Goal: Transaction & Acquisition: Purchase product/service

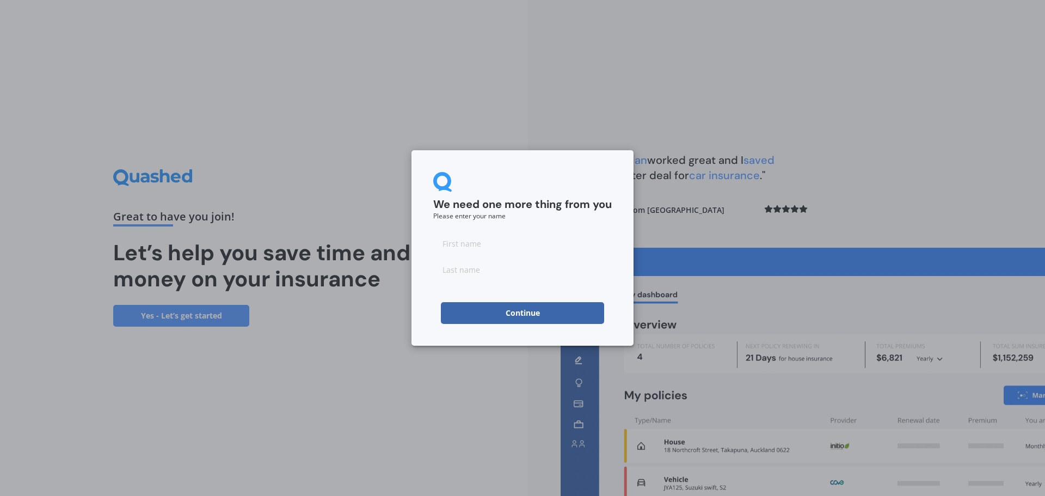
click at [477, 243] on input at bounding box center [522, 243] width 179 height 22
type input "Hiroko"
click at [462, 268] on input at bounding box center [522, 270] width 179 height 22
type input "Shibuya"
click at [539, 310] on button "Continue" at bounding box center [522, 313] width 163 height 22
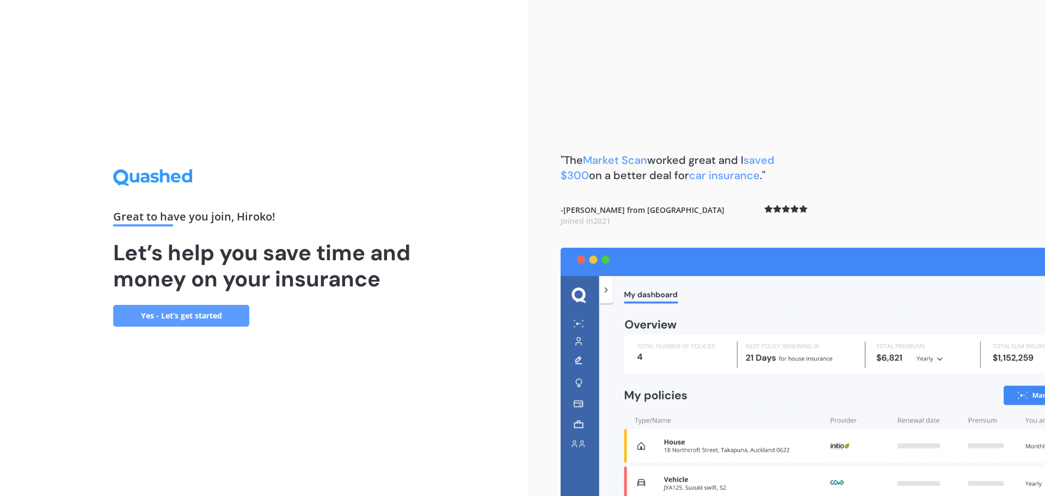
click at [167, 311] on link "Yes - Let’s get started" at bounding box center [181, 316] width 136 height 22
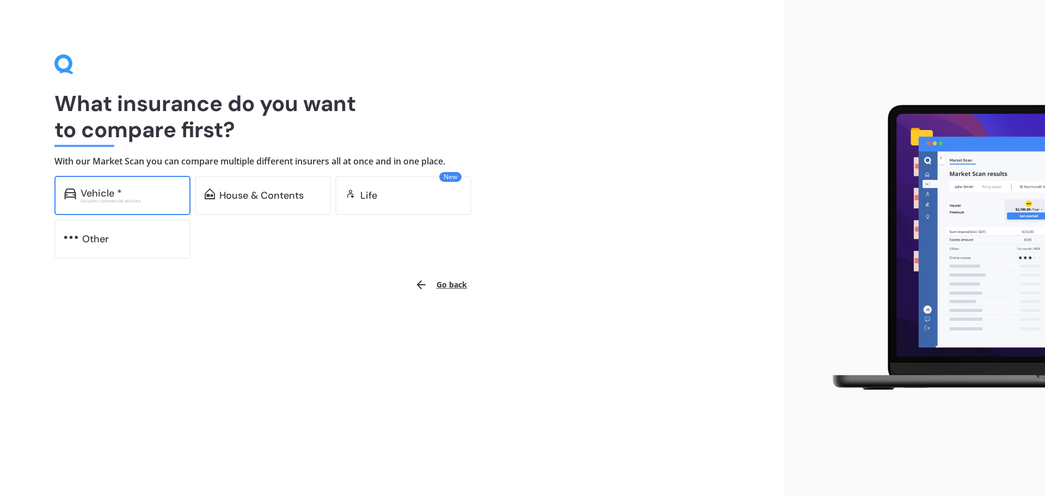
click at [119, 190] on div "Vehicle *" at bounding box center [101, 193] width 41 height 11
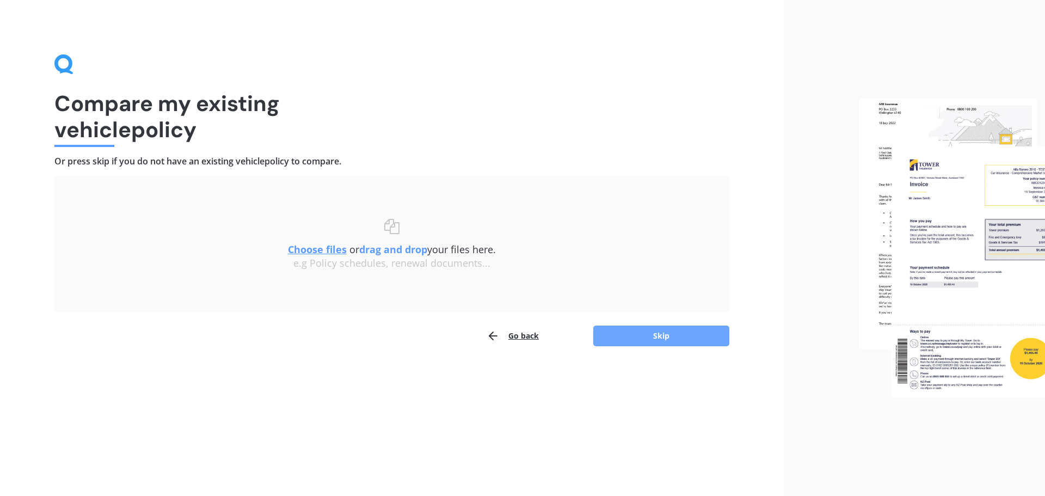
click at [641, 335] on button "Skip" at bounding box center [661, 336] width 136 height 21
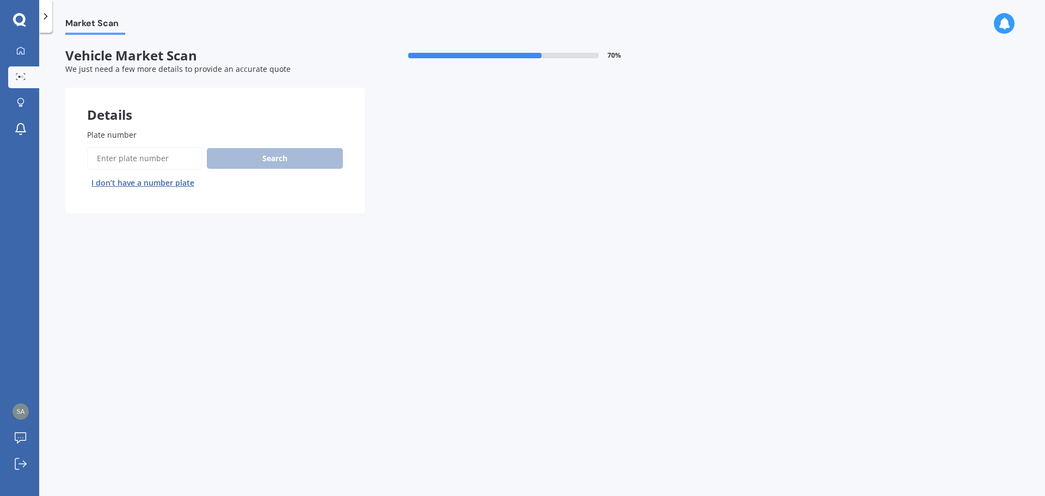
click at [153, 157] on input "Plate number" at bounding box center [144, 158] width 115 height 23
type input "NAW491"
click at [263, 151] on button "Search" at bounding box center [275, 158] width 136 height 21
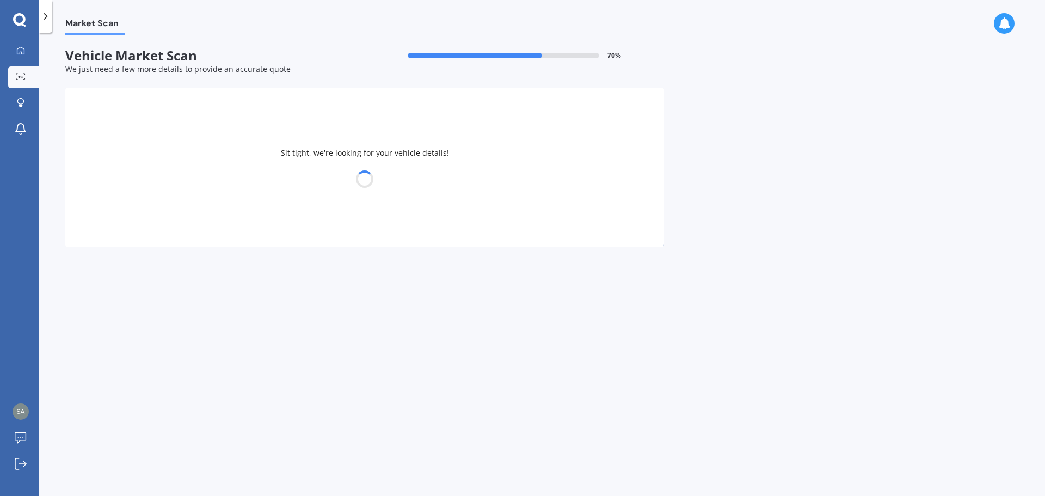
select select "TOYOTA"
select select "COROLLA"
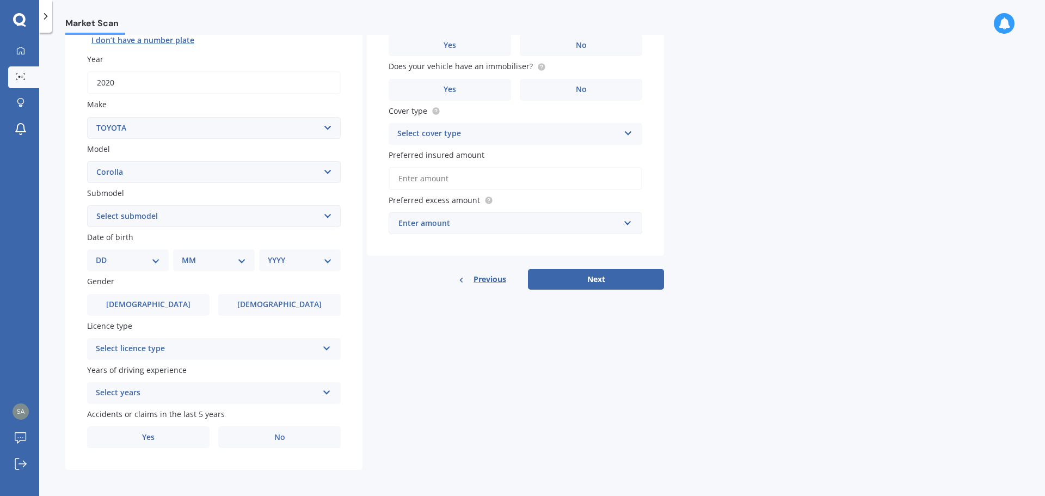
scroll to position [145, 0]
click at [326, 211] on select "Select submodel (All other) Axio Diesel Fielder 2WD Fielder 4WD FXGT GL GLX 1.8…" at bounding box center [214, 214] width 254 height 22
click at [332, 216] on select "Select submodel (All other) Axio Diesel Fielder 2WD Fielder 4WD FXGT GL GLX 1.8…" at bounding box center [214, 214] width 254 height 22
select select "ZR SEDAN"
click at [87, 203] on select "Select submodel (All other) Axio Diesel Fielder 2WD Fielder 4WD FXGT GL GLX 1.8…" at bounding box center [214, 214] width 254 height 22
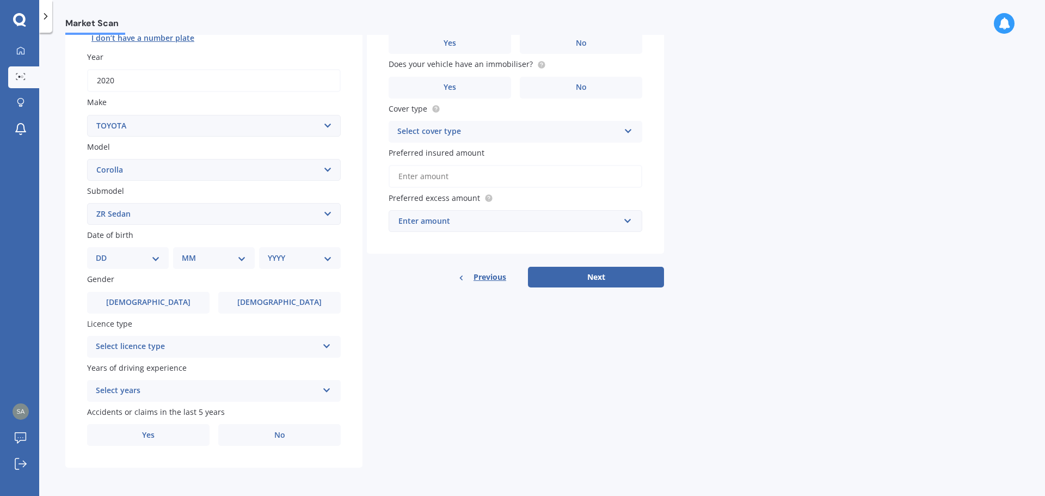
click at [156, 258] on select "DD 01 02 03 04 05 06 07 08 09 10 11 12 13 14 15 16 17 18 19 20 21 22 23 24 25 2…" at bounding box center [128, 258] width 64 height 12
select select "20"
click at [105, 252] on select "DD 01 02 03 04 05 06 07 08 09 10 11 12 13 14 15 16 17 18 19 20 21 22 23 24 25 2…" at bounding box center [128, 258] width 64 height 12
click at [157, 258] on select "DD 01 02 03 04 05 06 07 08 09 10 11 12 13 14 15 16 17 18 19 20 21 22 23 24 25 2…" at bounding box center [135, 258] width 60 height 12
click at [240, 256] on select "MM 01 02 03 04 05 06 07 08 09 10 11 12" at bounding box center [216, 258] width 60 height 12
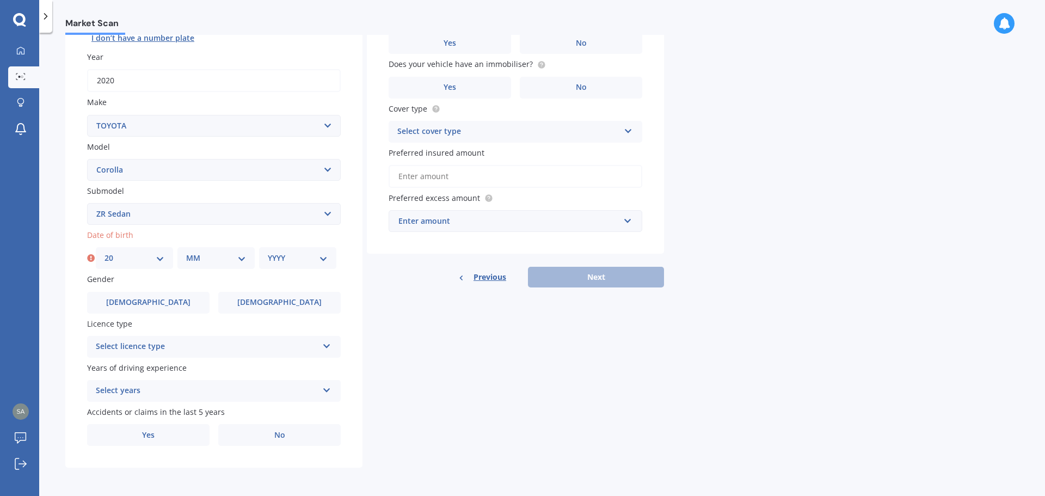
select select "07"
click at [186, 252] on select "MM 01 02 03 04 05 06 07 08 09 10 11 12" at bounding box center [216, 258] width 60 height 12
click at [324, 257] on select "YYYY 2025 2024 2023 2022 2021 2020 2019 2018 2017 2016 2015 2014 2013 2012 2011…" at bounding box center [298, 258] width 60 height 12
select select "1964"
click at [268, 252] on select "YYYY 2025 2024 2023 2022 2021 2020 2019 2018 2017 2016 2015 2014 2013 2012 2011…" at bounding box center [298, 258] width 60 height 12
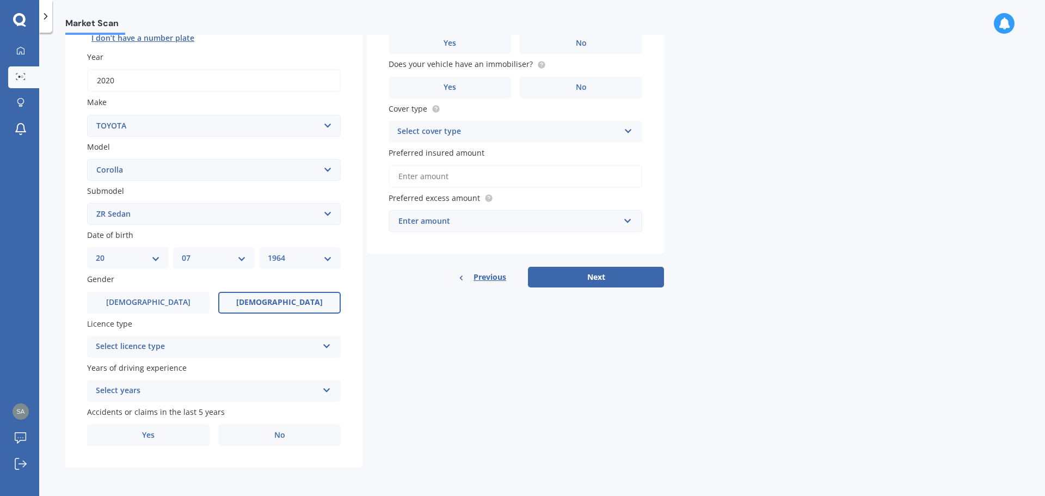
click at [261, 303] on label "[DEMOGRAPHIC_DATA]" at bounding box center [279, 303] width 122 height 22
click at [0, 0] on input "[DEMOGRAPHIC_DATA]" at bounding box center [0, 0] width 0 height 0
click at [329, 343] on icon at bounding box center [326, 344] width 9 height 8
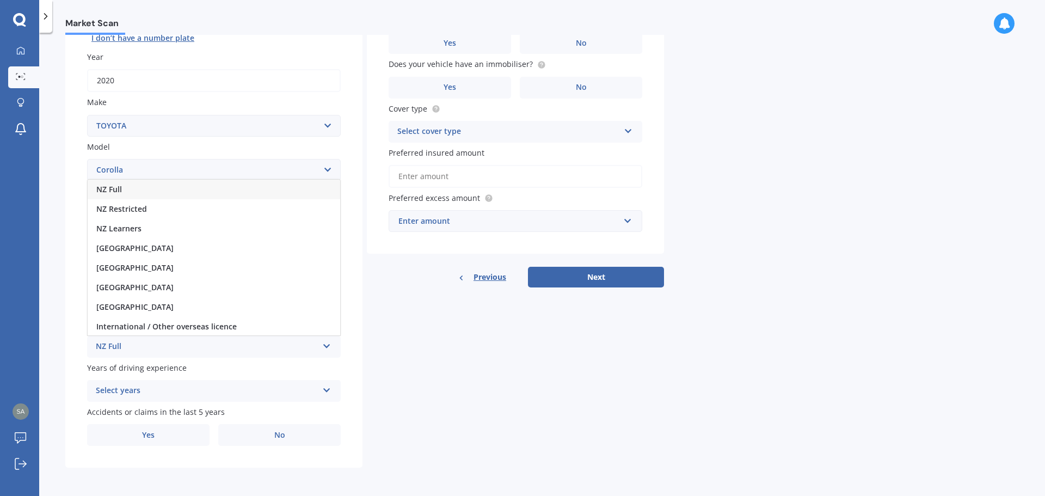
click at [114, 187] on span "NZ Full" at bounding box center [109, 189] width 26 height 10
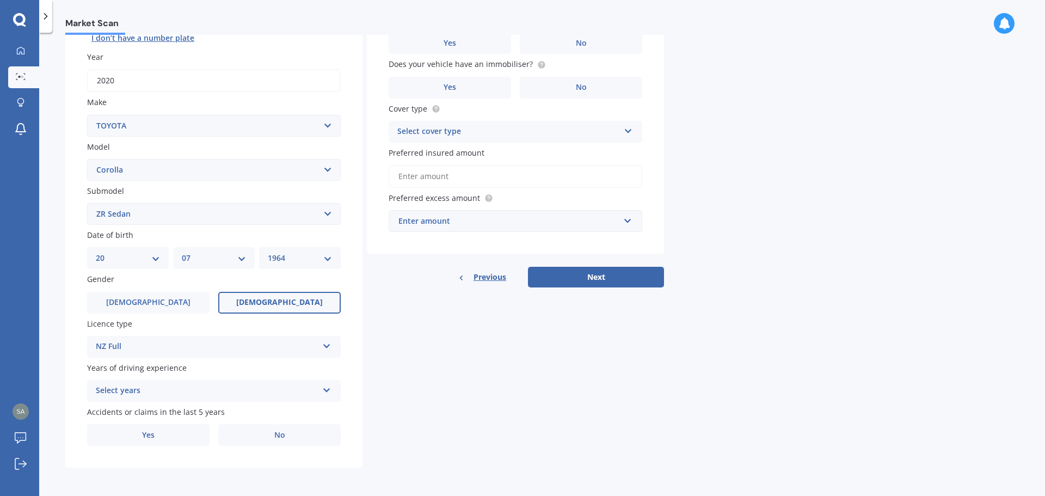
click at [324, 388] on icon at bounding box center [326, 388] width 9 height 8
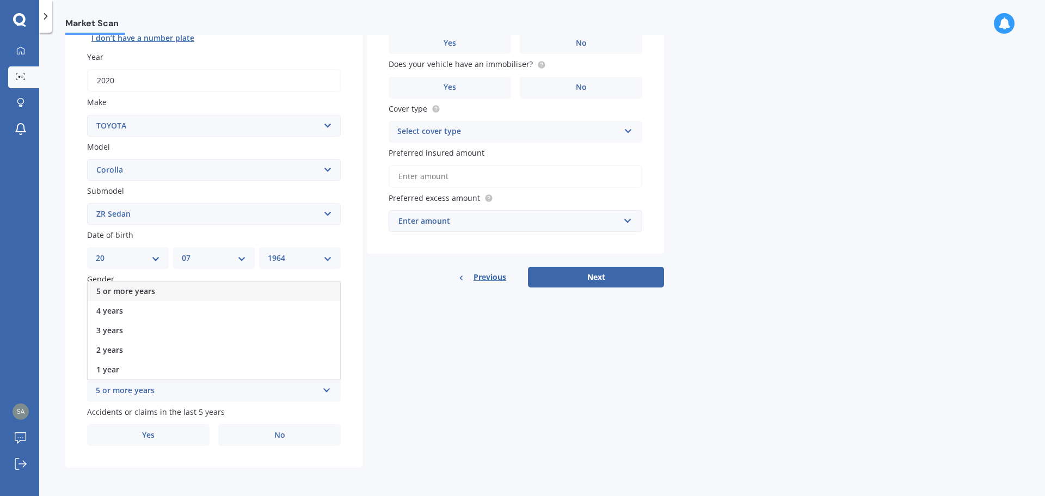
click at [174, 285] on div "5 or more years" at bounding box center [214, 291] width 253 height 20
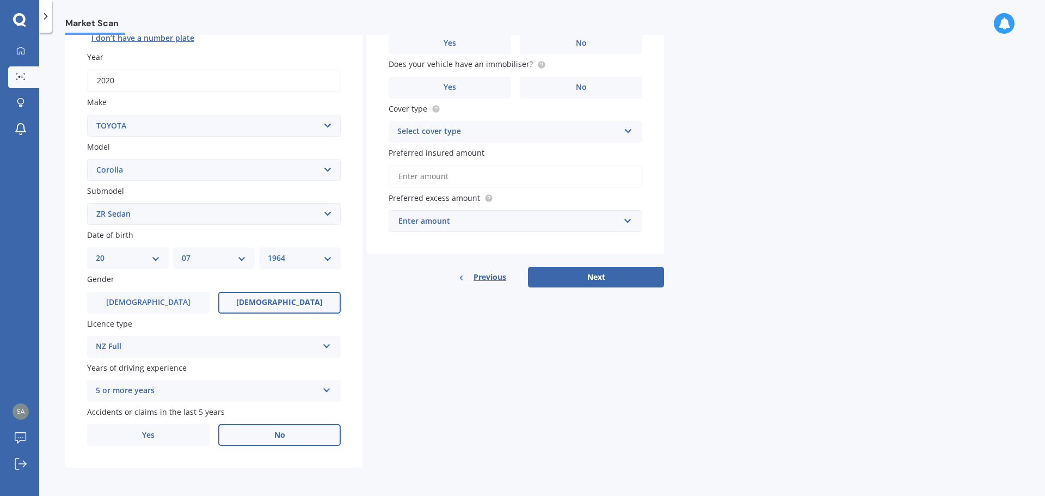
click at [270, 435] on label "No" at bounding box center [279, 435] width 122 height 22
click at [0, 0] on input "No" at bounding box center [0, 0] width 0 height 0
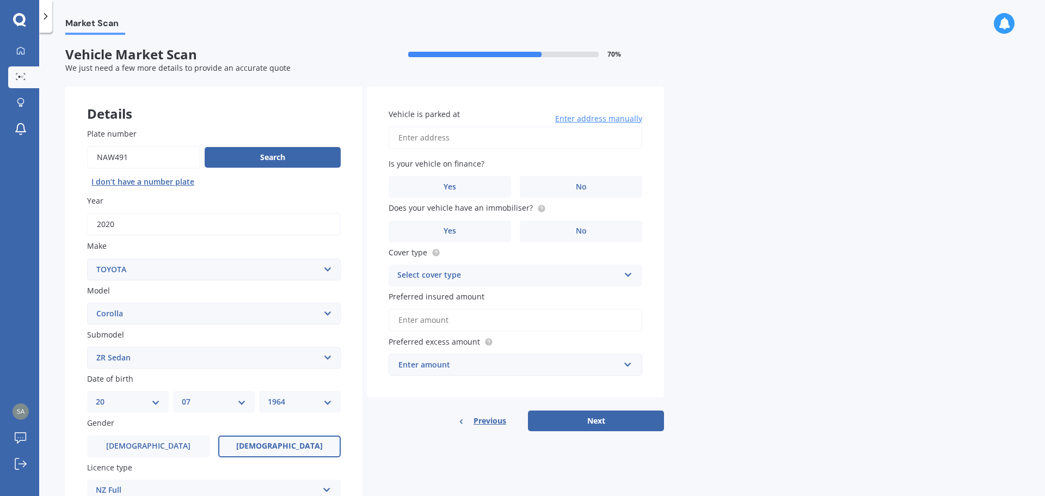
scroll to position [0, 0]
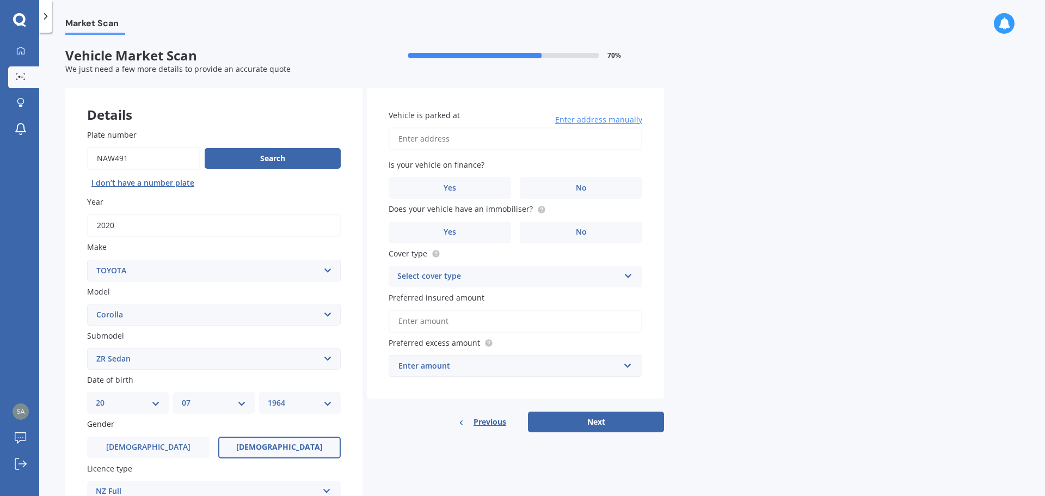
click at [492, 142] on input "Vehicle is parked at" at bounding box center [516, 138] width 254 height 23
type input "[STREET_ADDRESS]"
click at [581, 189] on span "No" at bounding box center [581, 187] width 11 height 9
click at [0, 0] on input "No" at bounding box center [0, 0] width 0 height 0
click at [538, 210] on circle at bounding box center [541, 209] width 7 height 7
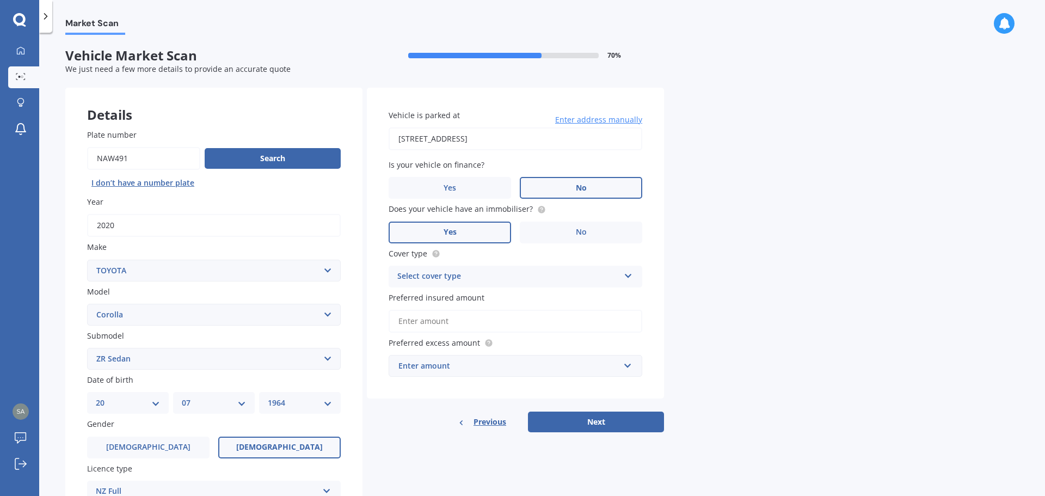
click at [466, 228] on label "Yes" at bounding box center [450, 233] width 122 height 22
click at [0, 0] on input "Yes" at bounding box center [0, 0] width 0 height 0
click at [624, 274] on icon at bounding box center [628, 274] width 9 height 8
click at [470, 295] on div "Comprehensive" at bounding box center [515, 298] width 253 height 20
click at [489, 324] on input "Preferred insured amount" at bounding box center [516, 321] width 254 height 23
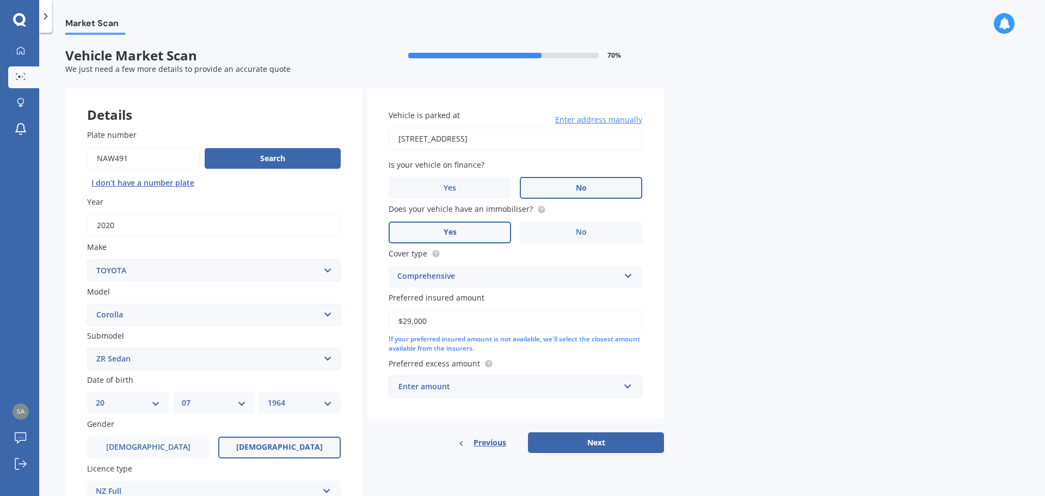
type input "$29,000"
click at [694, 337] on div "Market Scan Vehicle Market Scan 70 % We just need a few more details to provide…" at bounding box center [542, 266] width 1006 height 463
click at [627, 386] on input "text" at bounding box center [512, 386] width 244 height 21
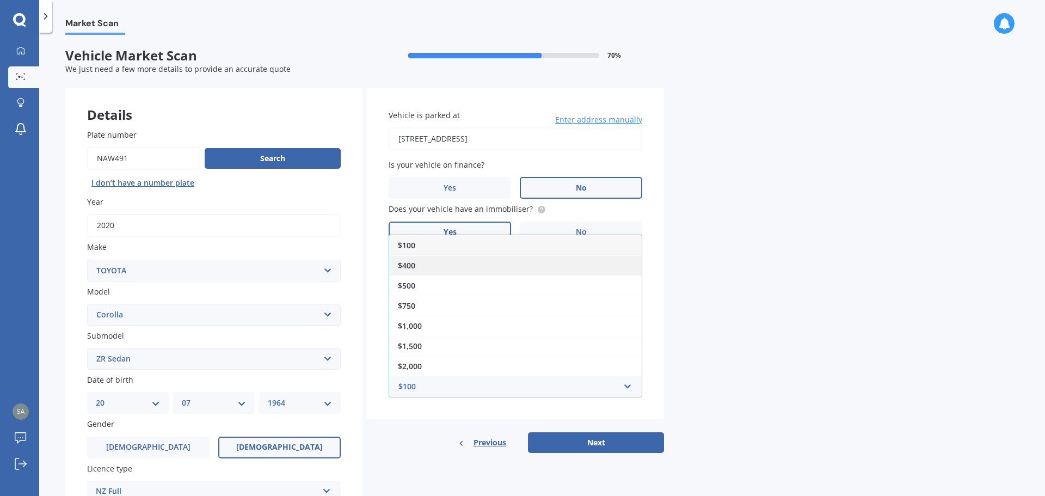
click at [430, 265] on div "$400" at bounding box center [515, 265] width 253 height 20
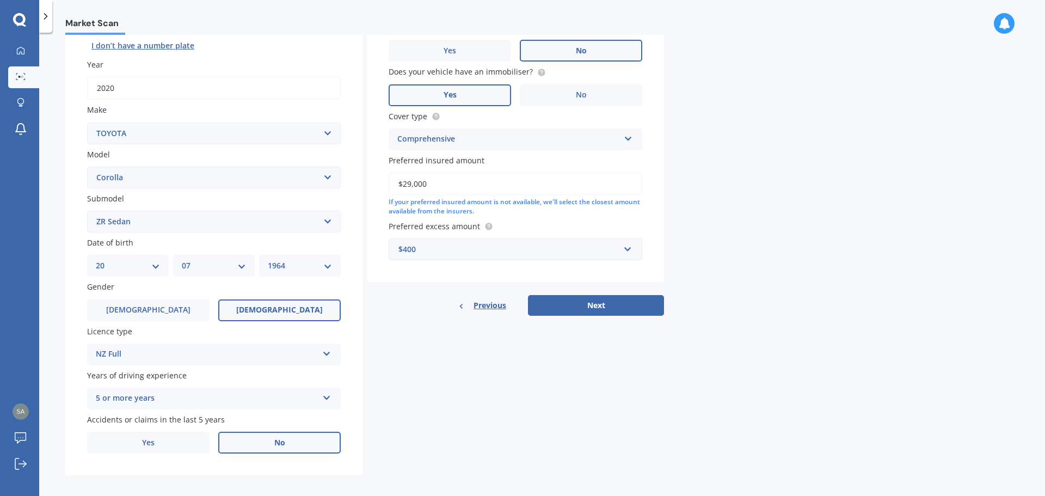
scroll to position [145, 0]
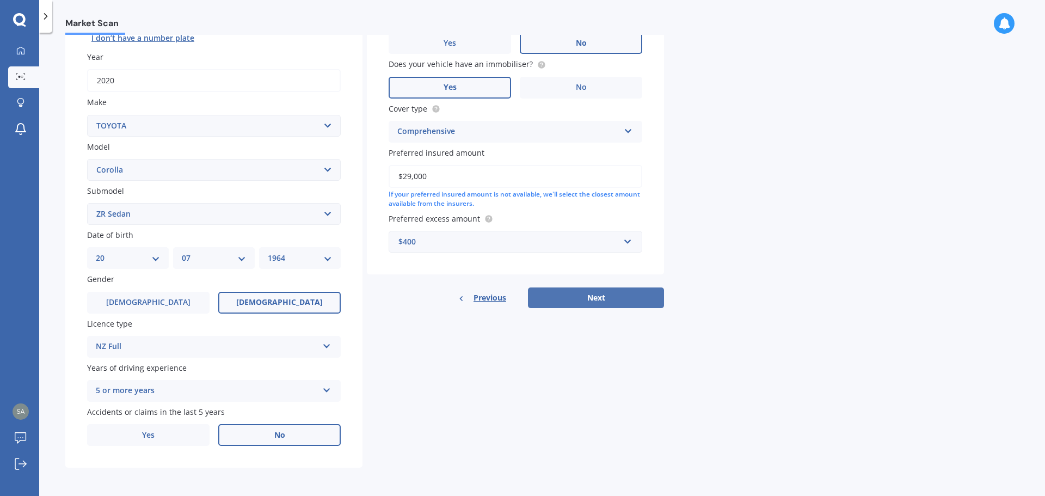
click at [585, 300] on button "Next" at bounding box center [596, 297] width 136 height 21
select select "20"
select select "07"
select select "1964"
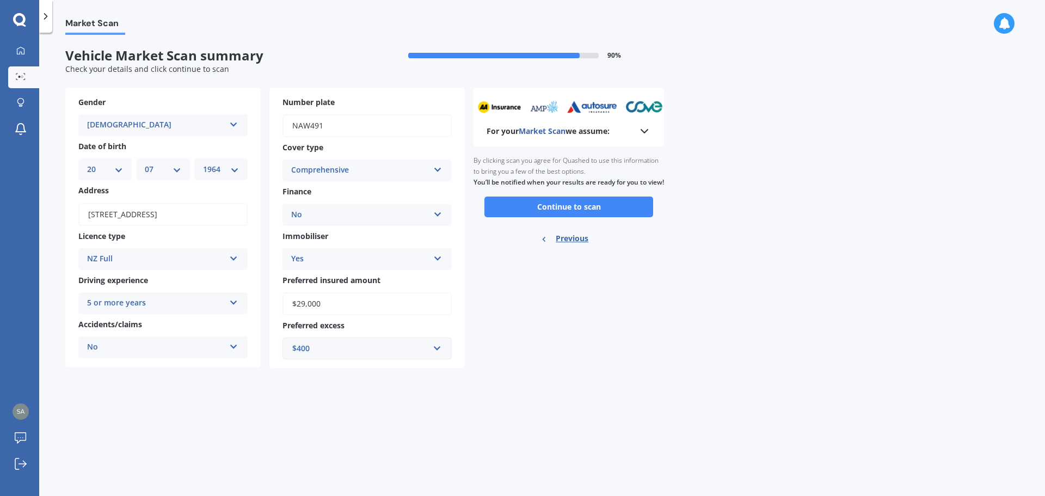
scroll to position [0, 0]
click at [570, 213] on button "Continue to scan" at bounding box center [568, 206] width 169 height 21
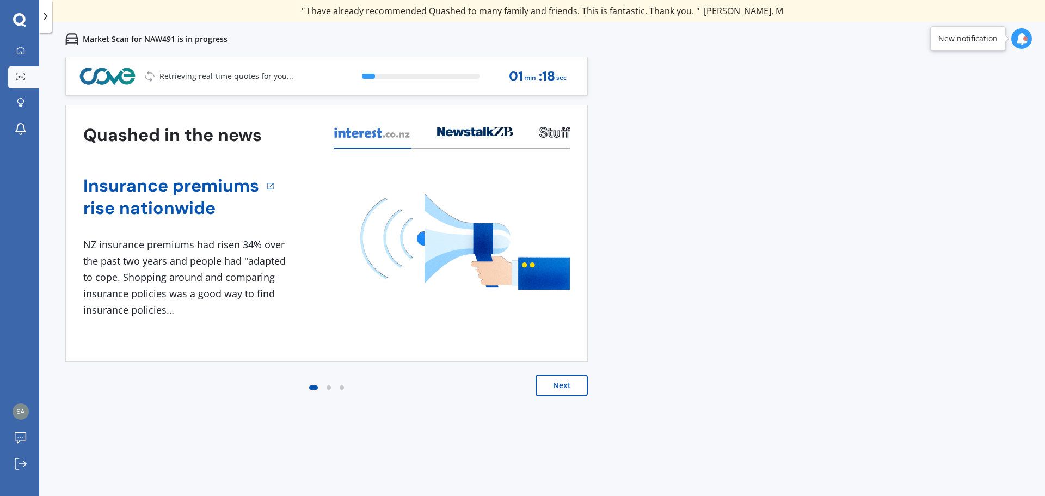
click at [557, 386] on button "Next" at bounding box center [562, 385] width 52 height 22
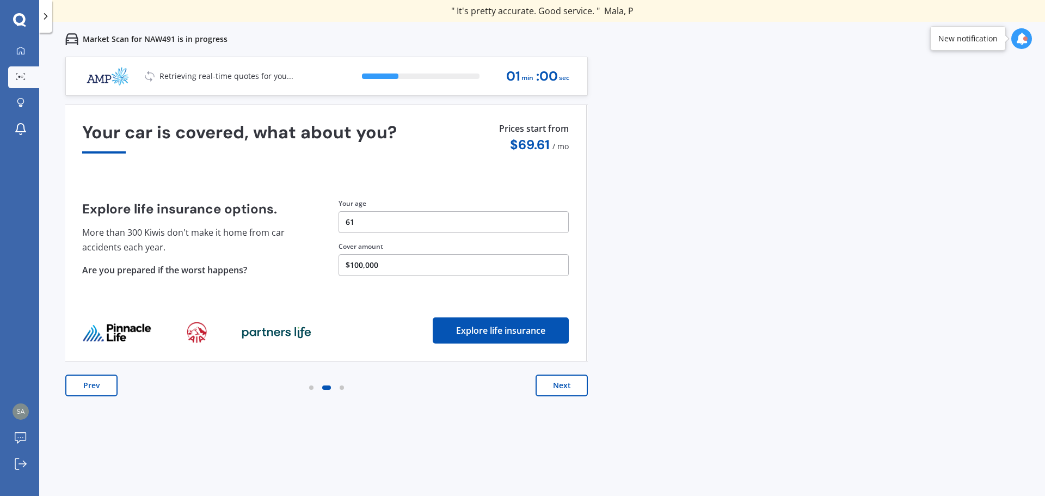
drag, startPoint x: 360, startPoint y: 219, endPoint x: 287, endPoint y: 220, distance: 72.9
click at [339, 220] on button "61" at bounding box center [454, 222] width 230 height 22
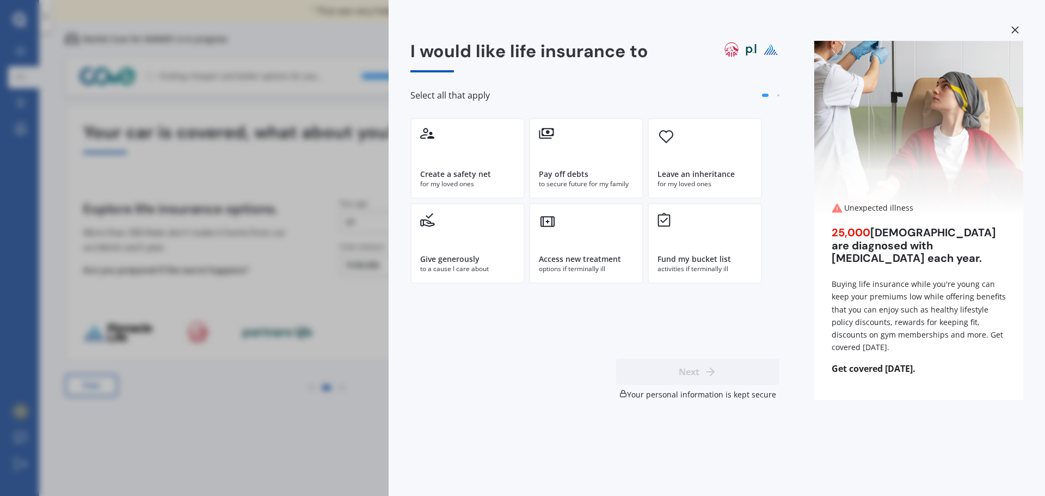
click at [1012, 27] on icon at bounding box center [1014, 29] width 7 height 7
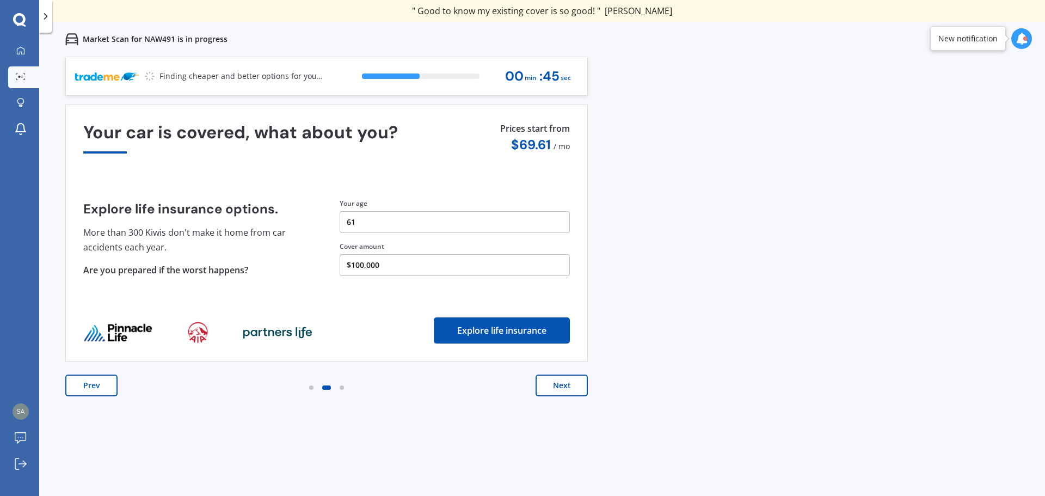
click at [559, 386] on button "Next" at bounding box center [562, 385] width 52 height 22
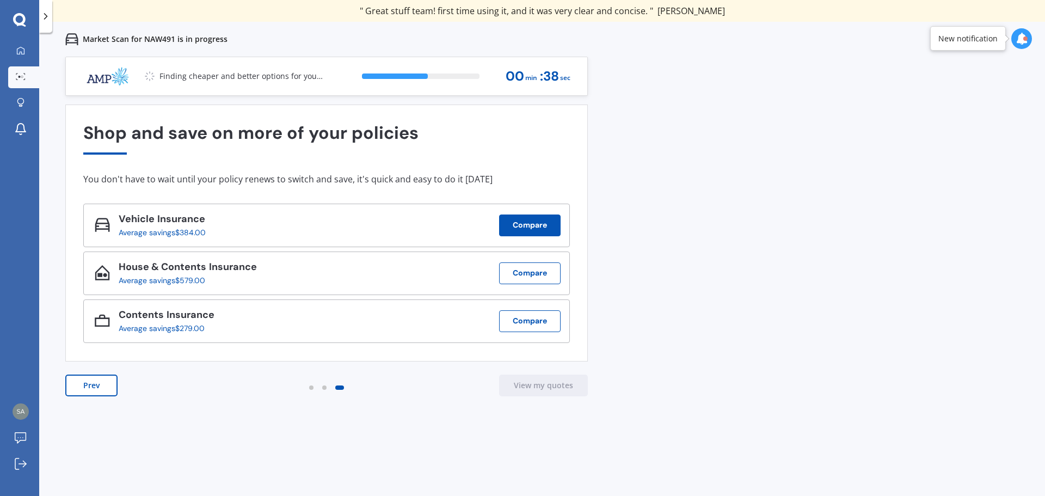
click at [530, 222] on button "Compare" at bounding box center [530, 225] width 62 height 22
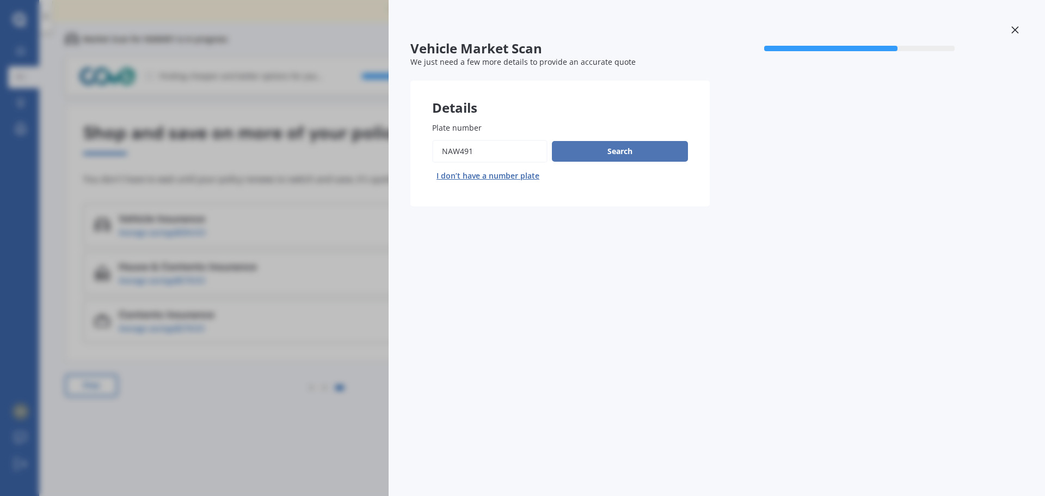
click at [609, 151] on button "Search" at bounding box center [620, 151] width 136 height 21
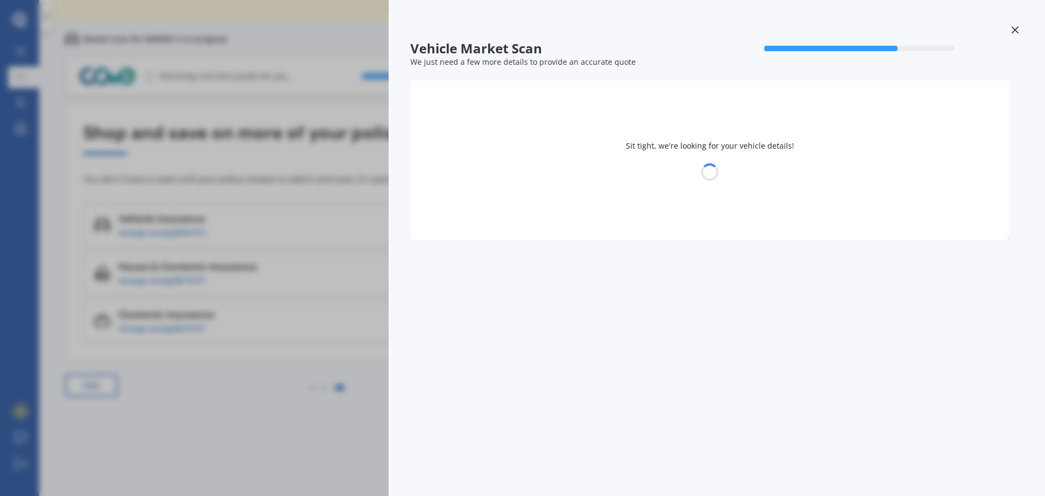
select select "TOYOTA"
select select "COROLLA"
select select "20"
select select "07"
select select "1964"
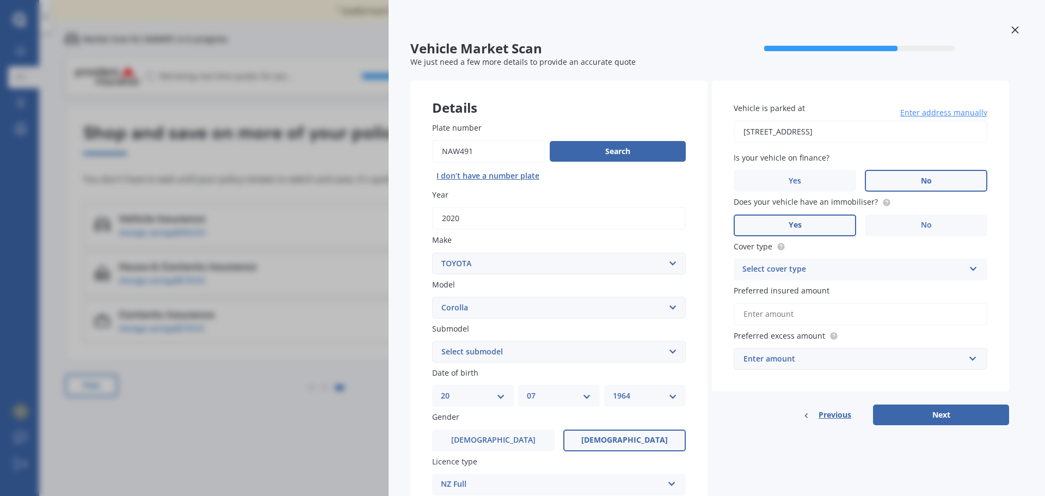
click at [968, 266] on div "Select cover type Comprehensive Third Party, Fire & Theft Third Party" at bounding box center [861, 270] width 254 height 22
click at [858, 294] on div "Comprehensive" at bounding box center [860, 291] width 253 height 20
click at [813, 314] on input "Preferred insured amount" at bounding box center [861, 314] width 254 height 23
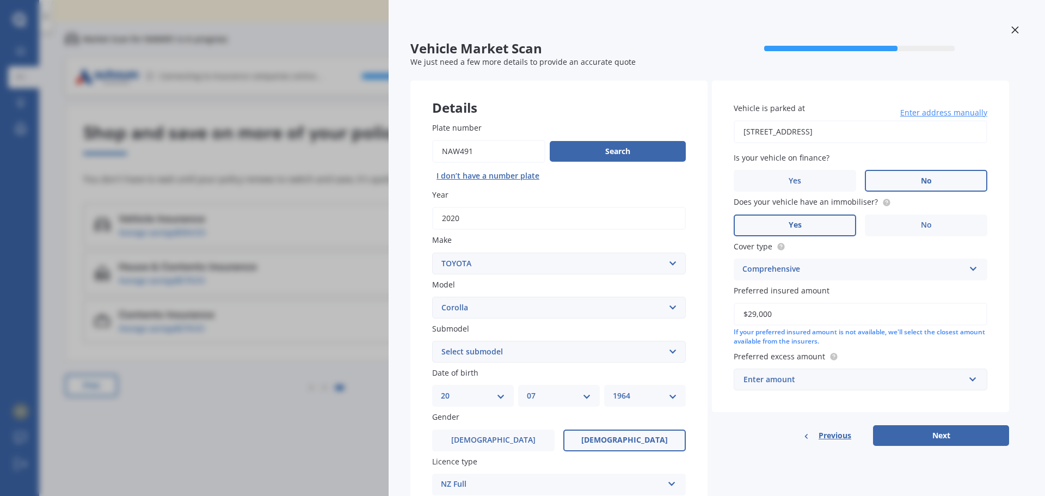
type input "$29,000"
click at [973, 380] on input "text" at bounding box center [857, 379] width 244 height 21
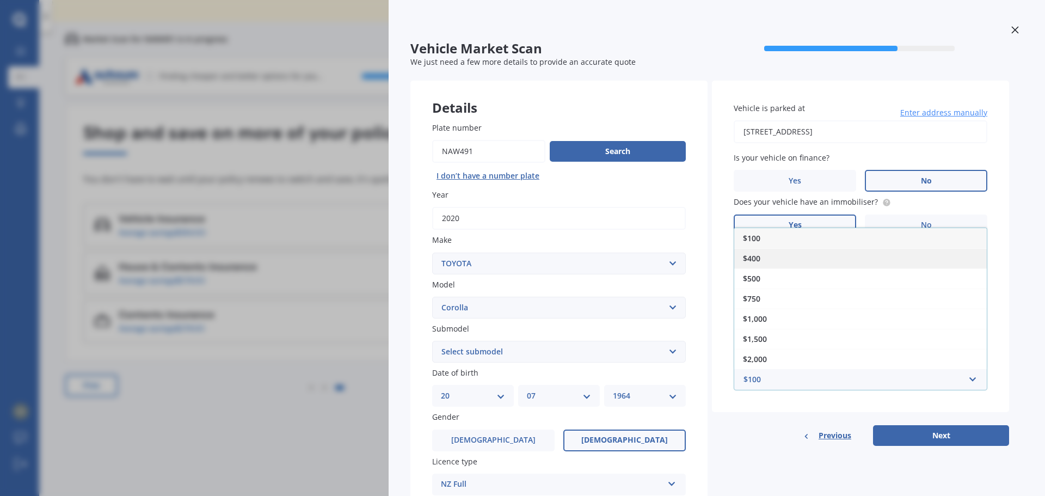
click at [760, 254] on span "$400" at bounding box center [751, 258] width 17 height 10
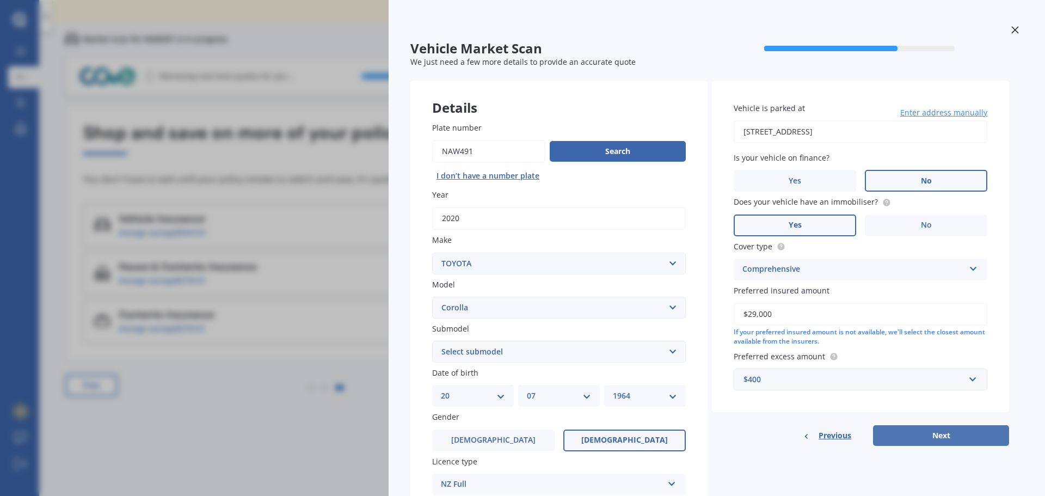
click at [932, 435] on button "Next" at bounding box center [941, 435] width 136 height 21
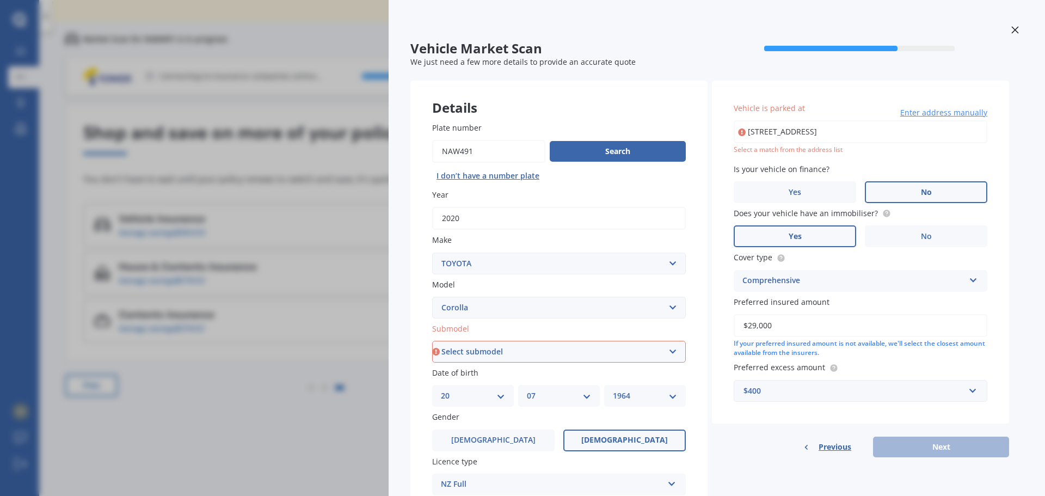
click at [675, 353] on select "Select submodel (All other) Axio Diesel Fielder 2WD Fielder 4WD FXGT GL GLX 1.8…" at bounding box center [559, 352] width 254 height 22
select select "ZR SEDAN"
click at [432, 341] on select "Select submodel (All other) Axio Diesel Fielder 2WD Fielder 4WD FXGT GL GLX 1.8…" at bounding box center [559, 352] width 254 height 22
type input "[STREET_ADDRESS]"
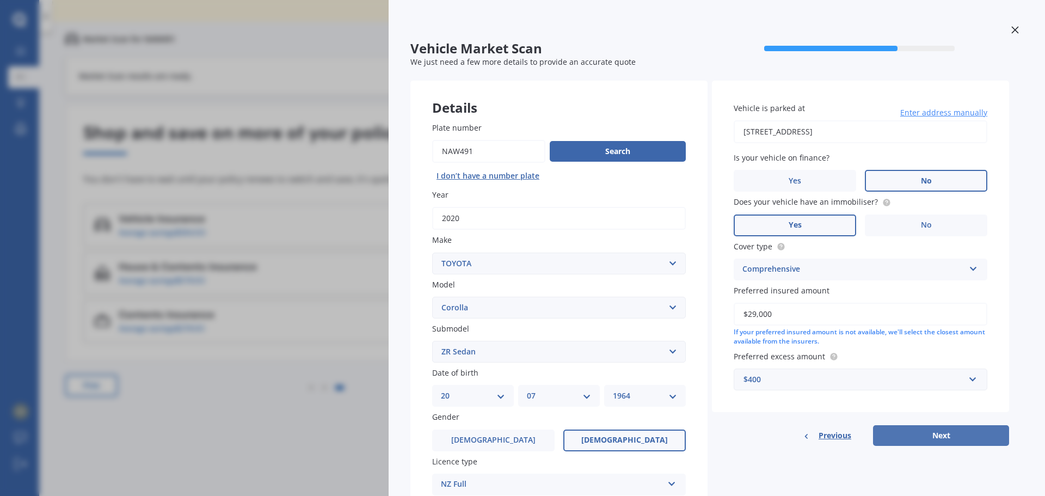
click at [943, 435] on button "Next" at bounding box center [941, 435] width 136 height 21
select select "20"
select select "07"
select select "1964"
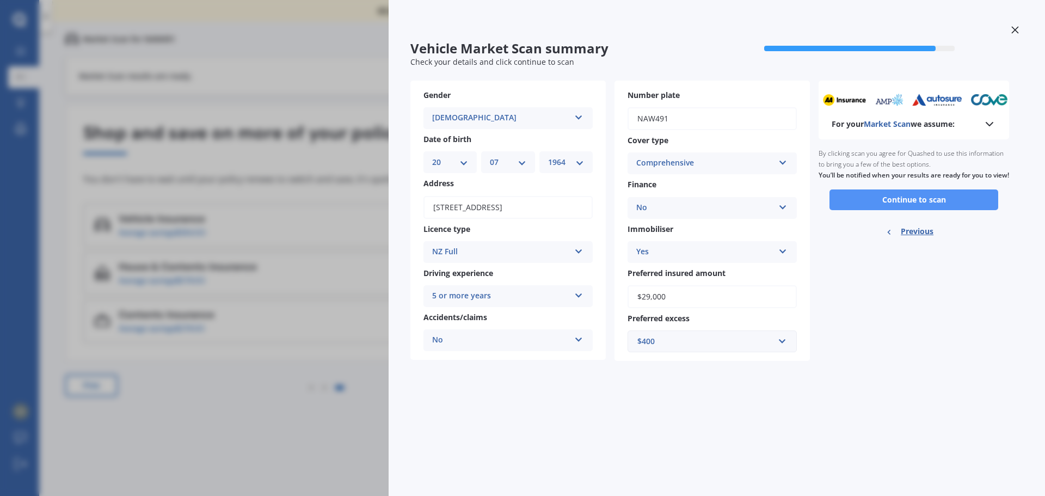
click at [911, 210] on button "Continue to scan" at bounding box center [914, 199] width 169 height 21
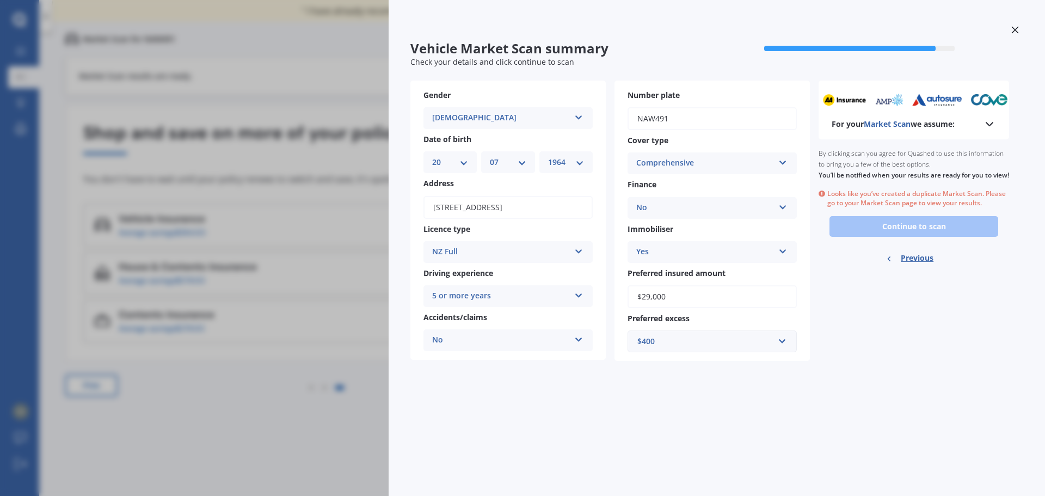
click at [1010, 31] on div at bounding box center [1015, 31] width 16 height 19
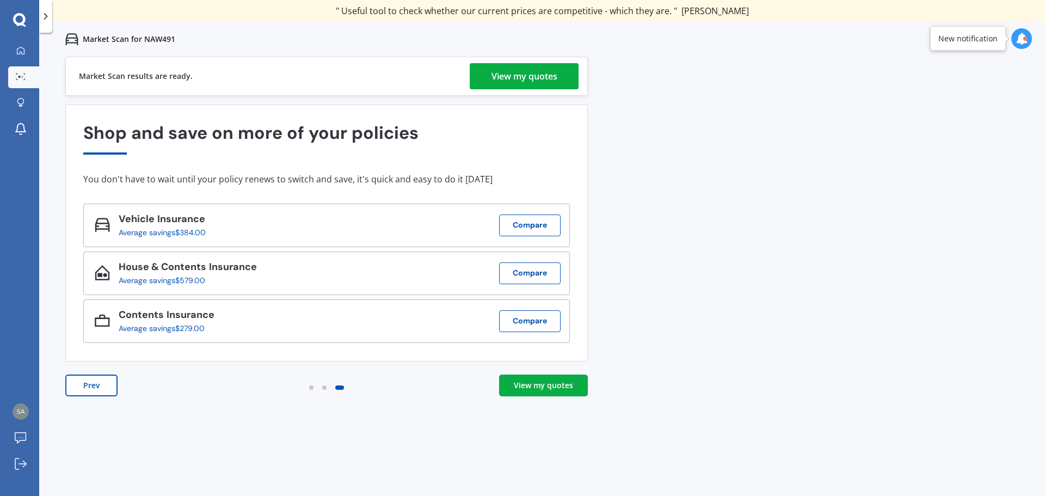
click at [508, 74] on div "View my quotes" at bounding box center [525, 76] width 66 height 26
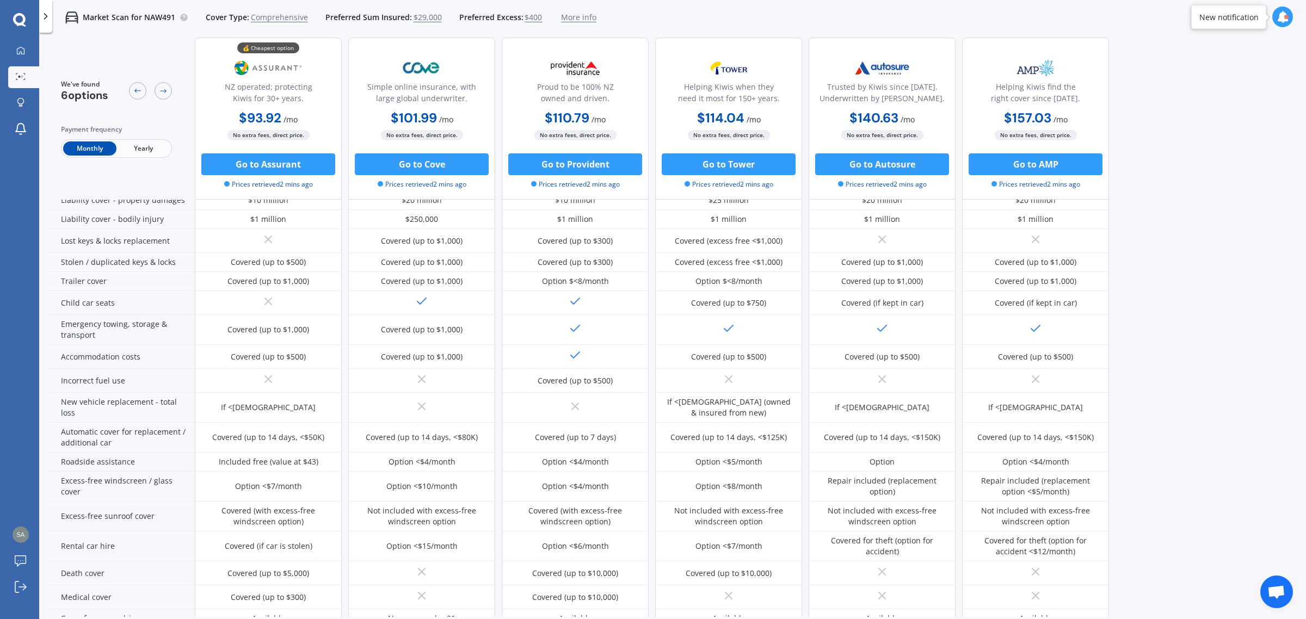
scroll to position [352, 0]
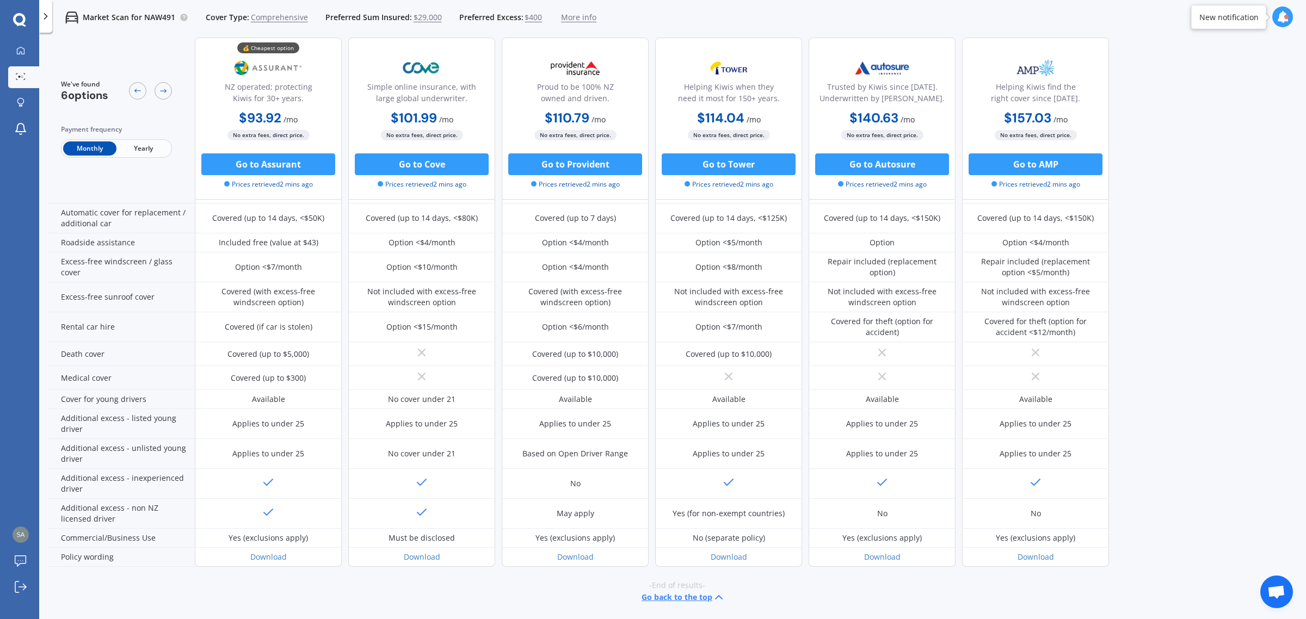
click at [683, 495] on button "Go back to the top" at bounding box center [684, 597] width 84 height 13
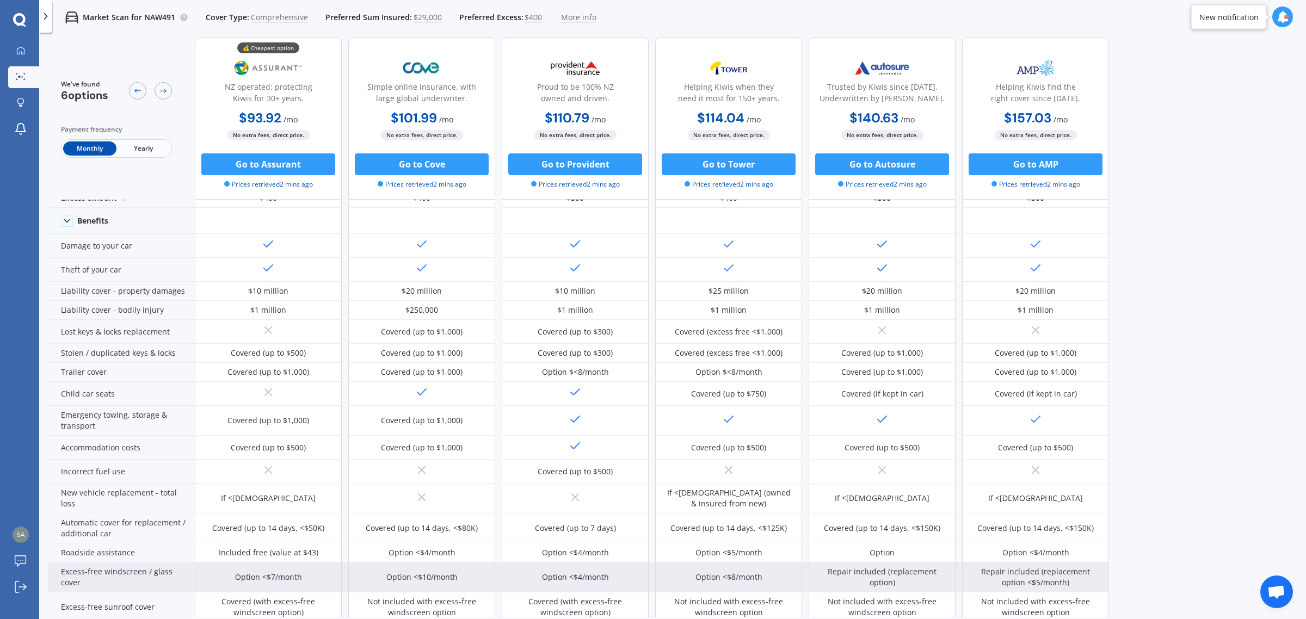
scroll to position [0, 0]
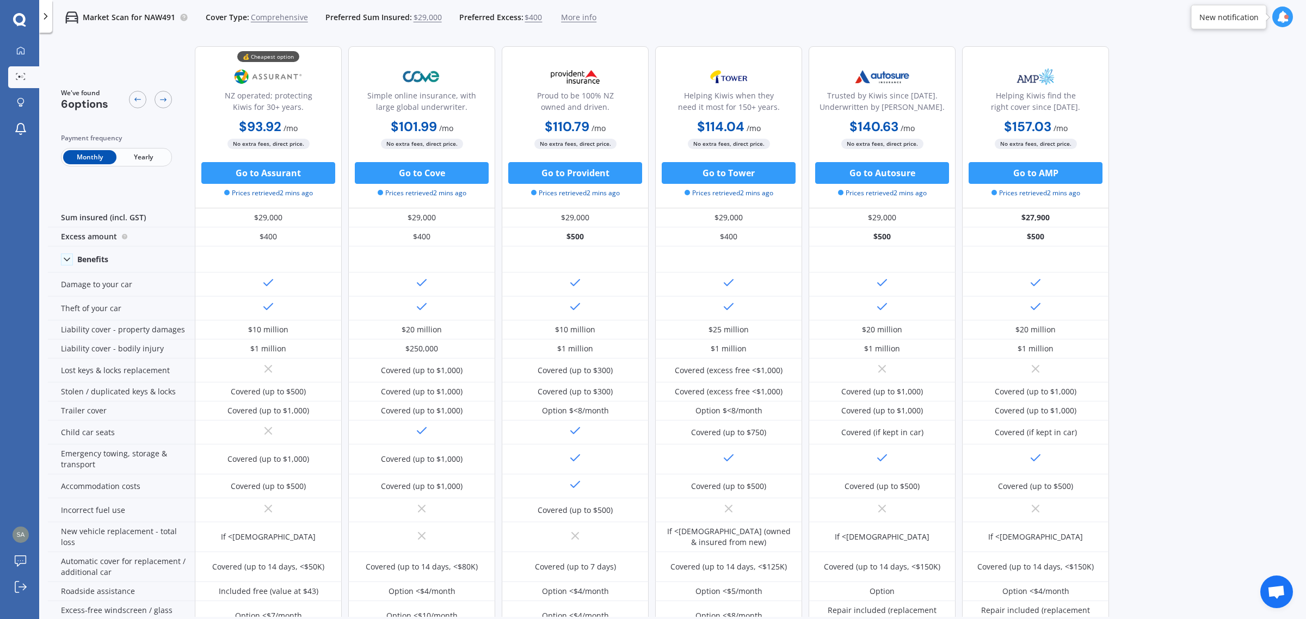
click at [146, 153] on span "Yearly" at bounding box center [142, 157] width 53 height 14
click at [124, 16] on p "Market Scan for NAW491" at bounding box center [129, 17] width 93 height 11
click at [118, 23] on div "Market Scan for NAW491 Cover Type: Comprehensive Preferred Sum Insured: $29,000…" at bounding box center [324, 17] width 544 height 35
click at [50, 21] on icon at bounding box center [45, 16] width 11 height 11
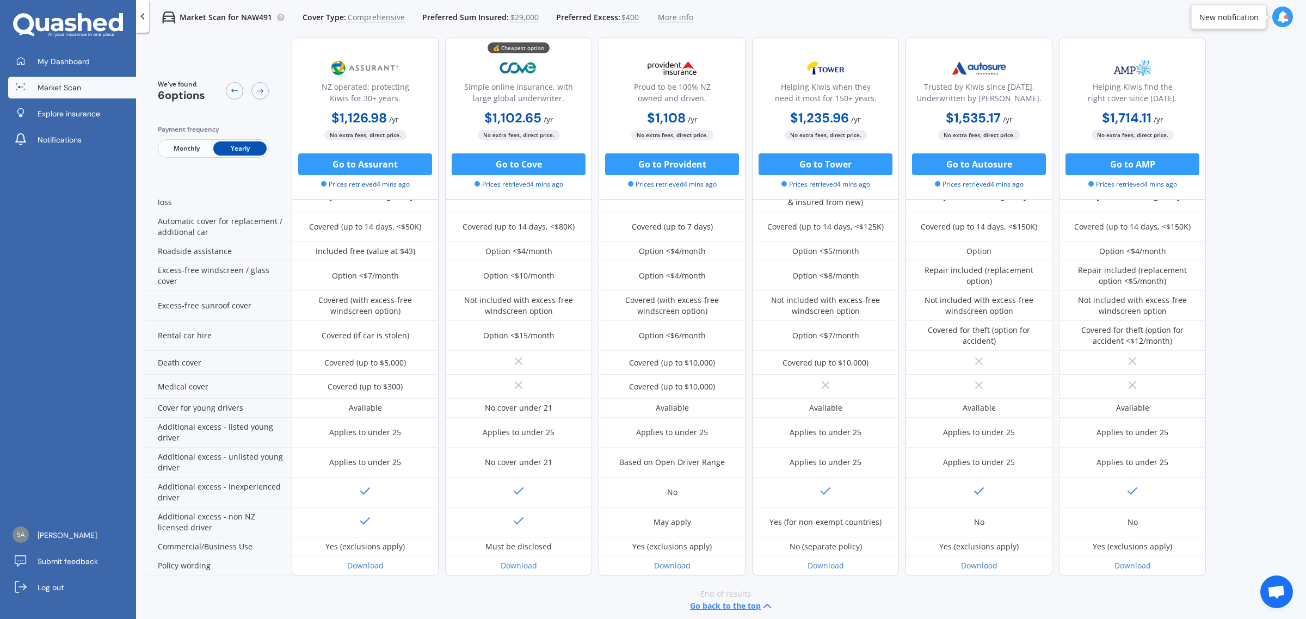
scroll to position [352, 0]
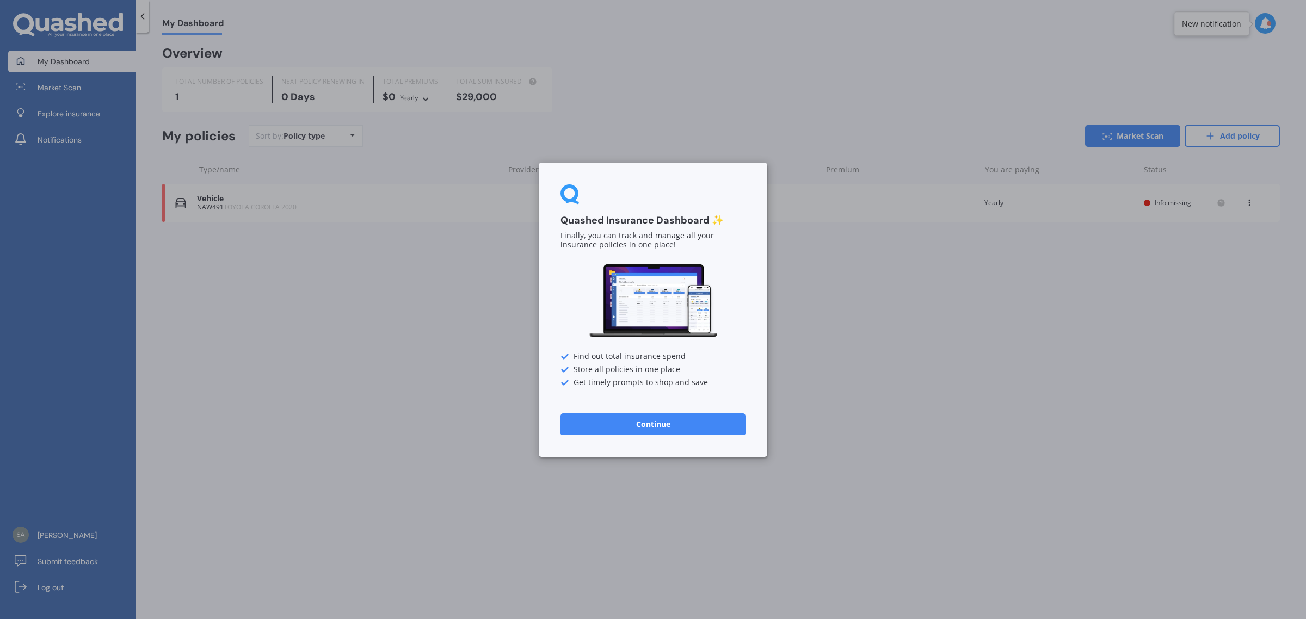
click at [657, 423] on button "Continue" at bounding box center [653, 424] width 185 height 22
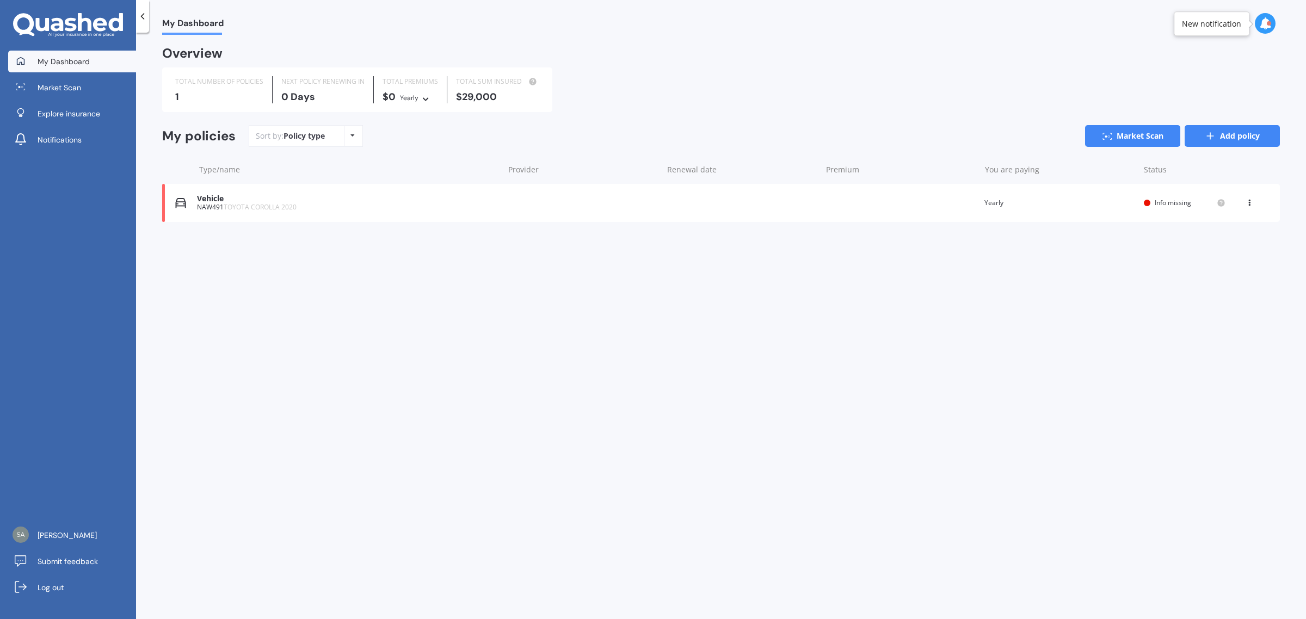
click at [1220, 140] on link "Add policy" at bounding box center [1232, 136] width 95 height 22
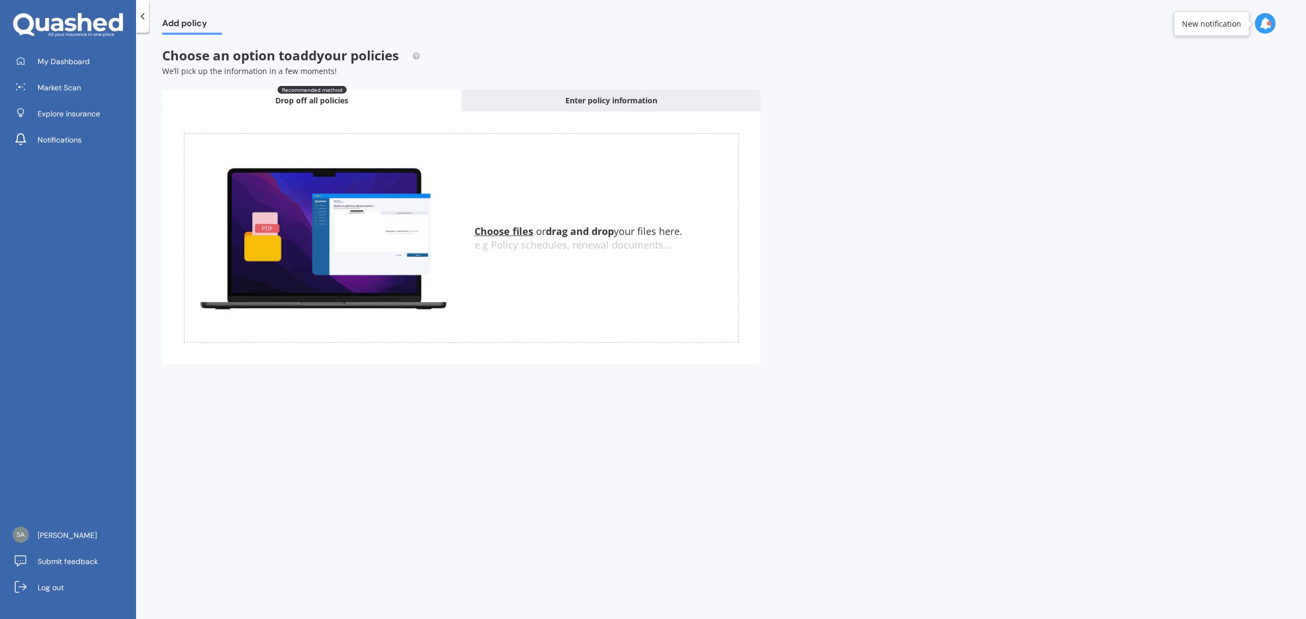
click at [144, 14] on icon at bounding box center [142, 16] width 11 height 11
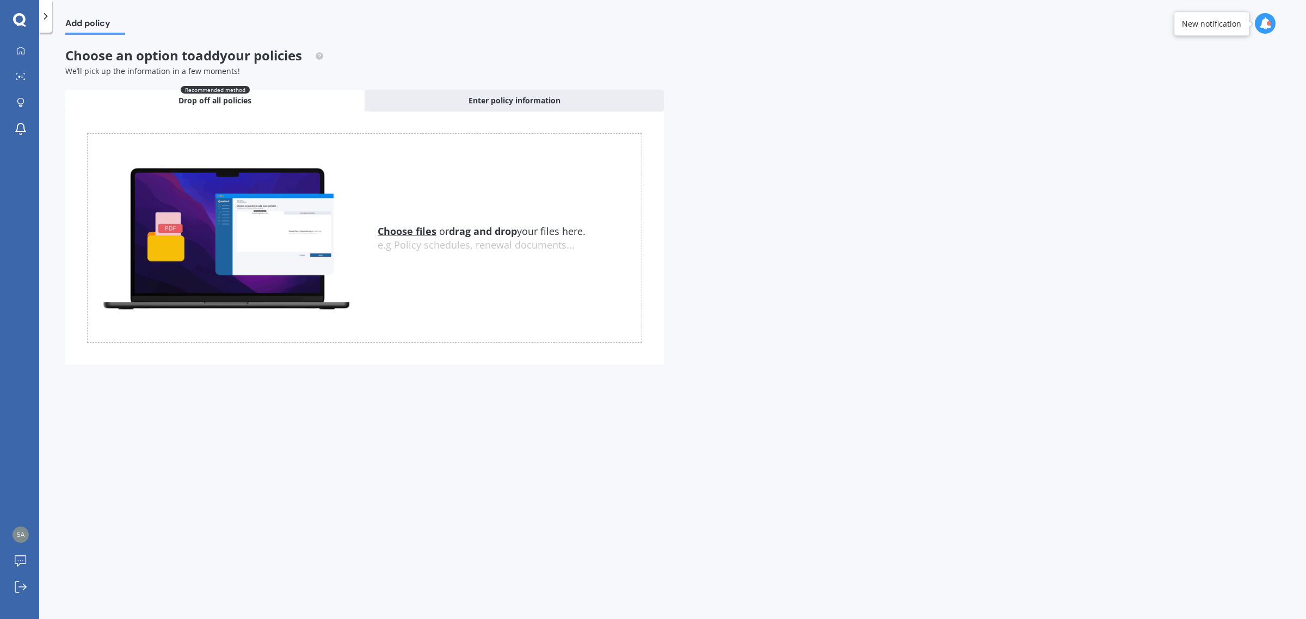
click at [42, 20] on icon at bounding box center [45, 16] width 11 height 11
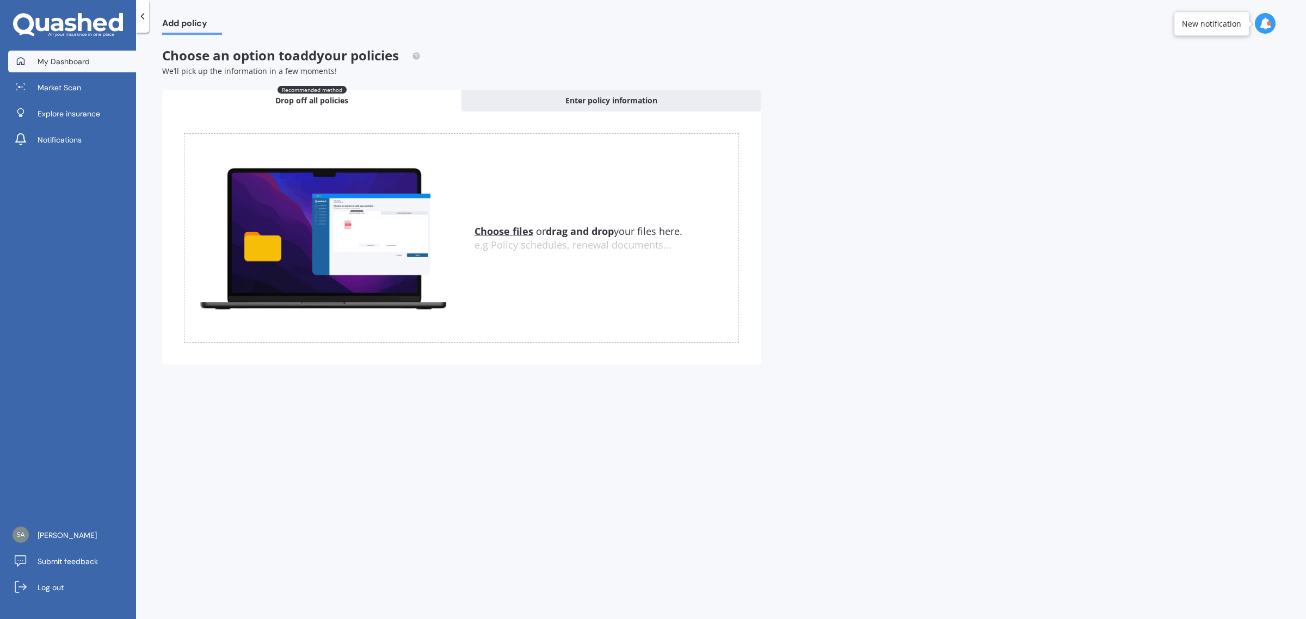
click at [69, 54] on link "My Dashboard" at bounding box center [72, 62] width 128 height 22
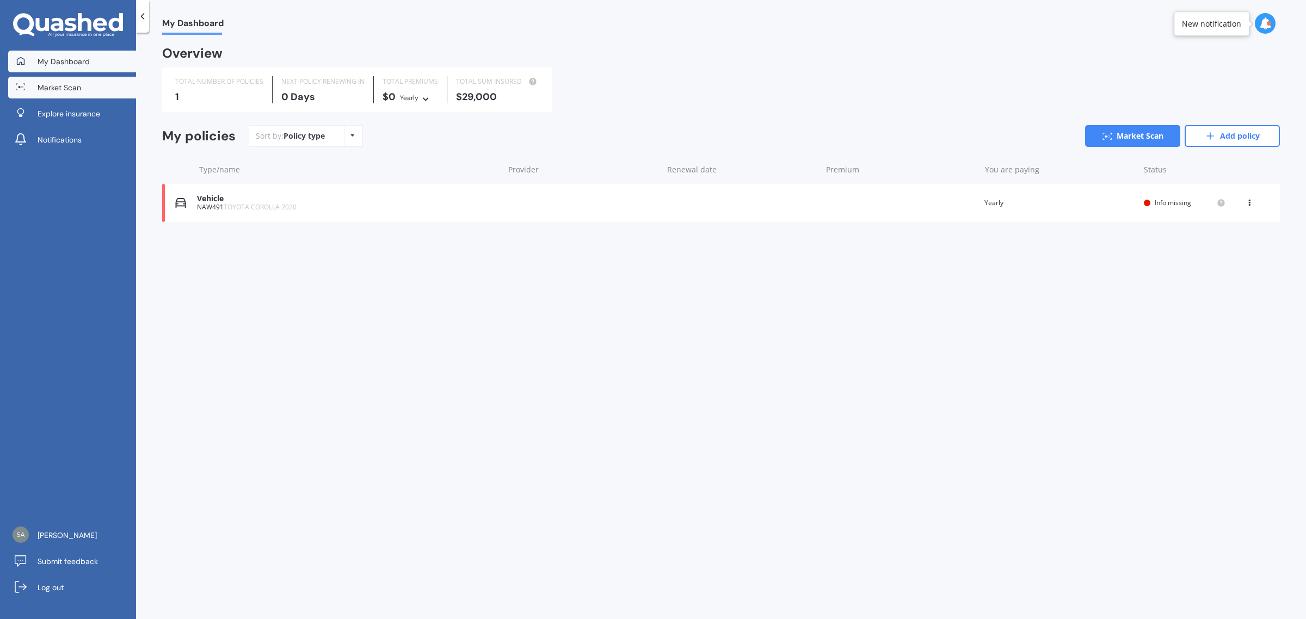
click at [70, 83] on span "Market Scan" at bounding box center [60, 87] width 44 height 11
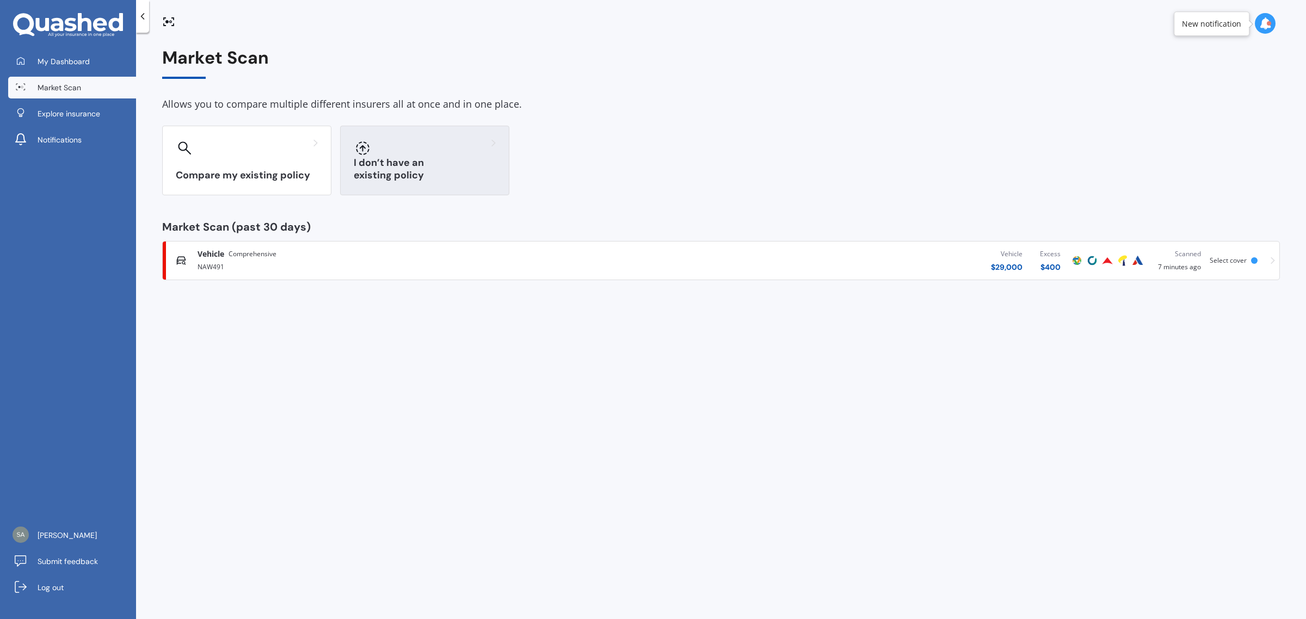
click at [421, 145] on div at bounding box center [425, 147] width 142 height 17
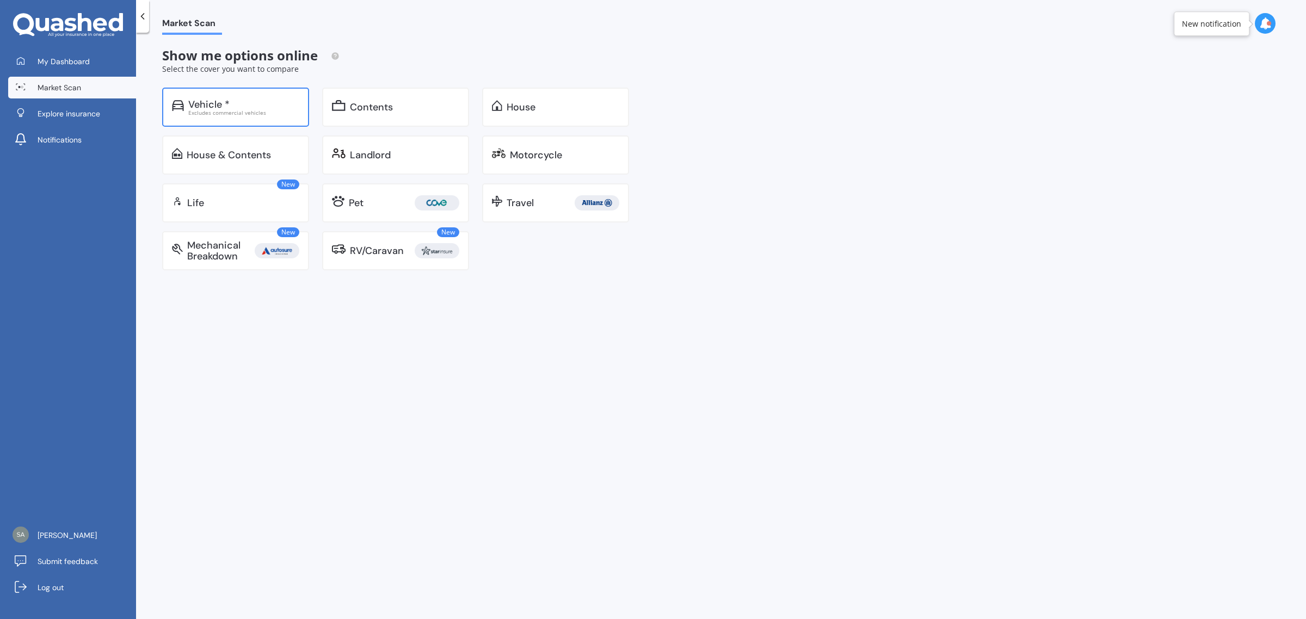
click at [274, 101] on div "Vehicle *" at bounding box center [243, 104] width 111 height 11
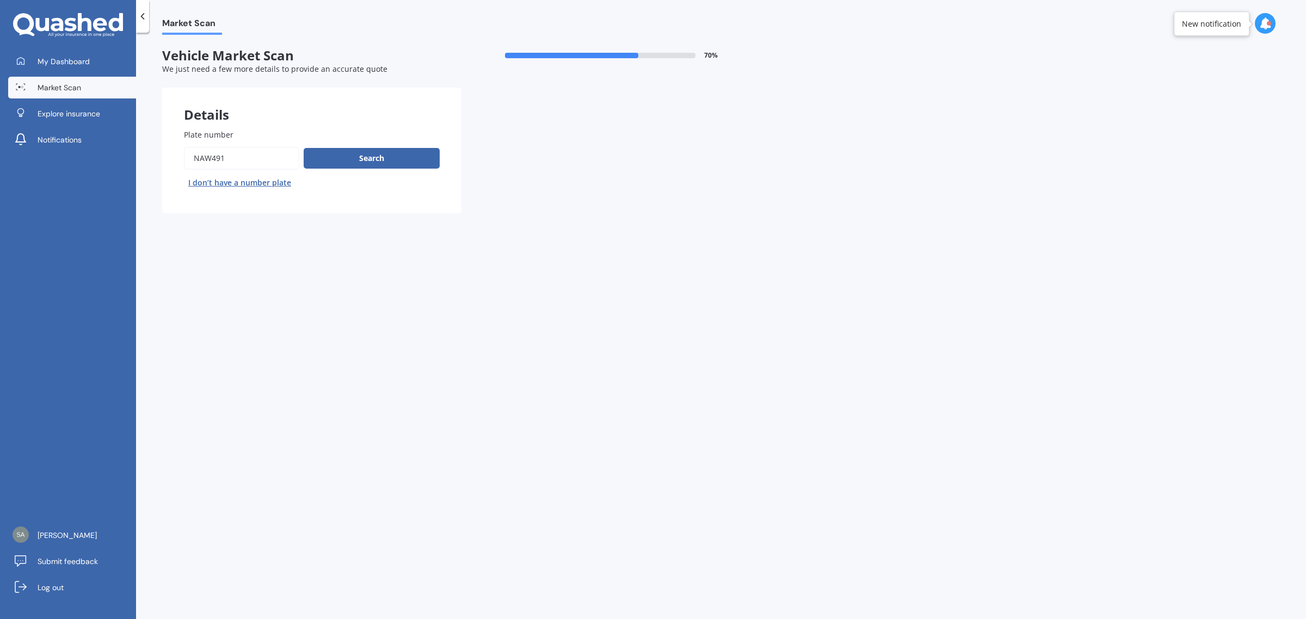
drag, startPoint x: 243, startPoint y: 154, endPoint x: 166, endPoint y: 154, distance: 76.7
click at [166, 154] on div "Plate number Search I don’t have a number plate" at bounding box center [311, 160] width 299 height 106
type input "REJ936"
click at [364, 159] on button "Search" at bounding box center [372, 158] width 136 height 21
select select "TOYOTA"
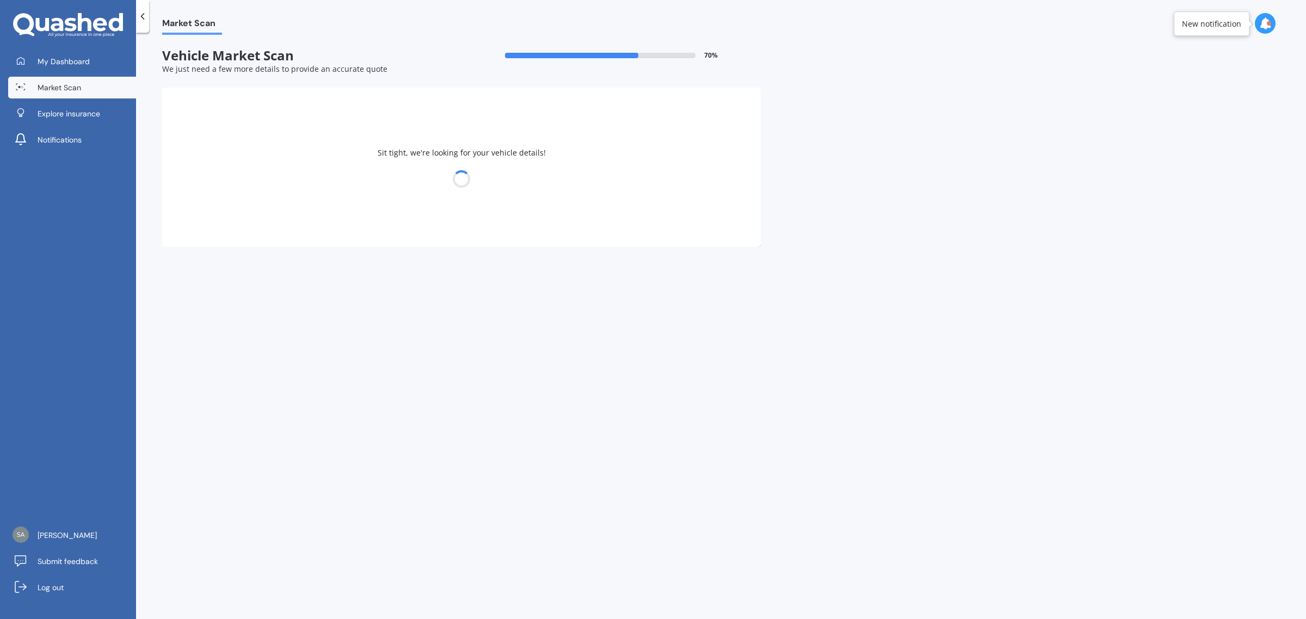
select select "86"
select select "20"
select select "07"
select select "1964"
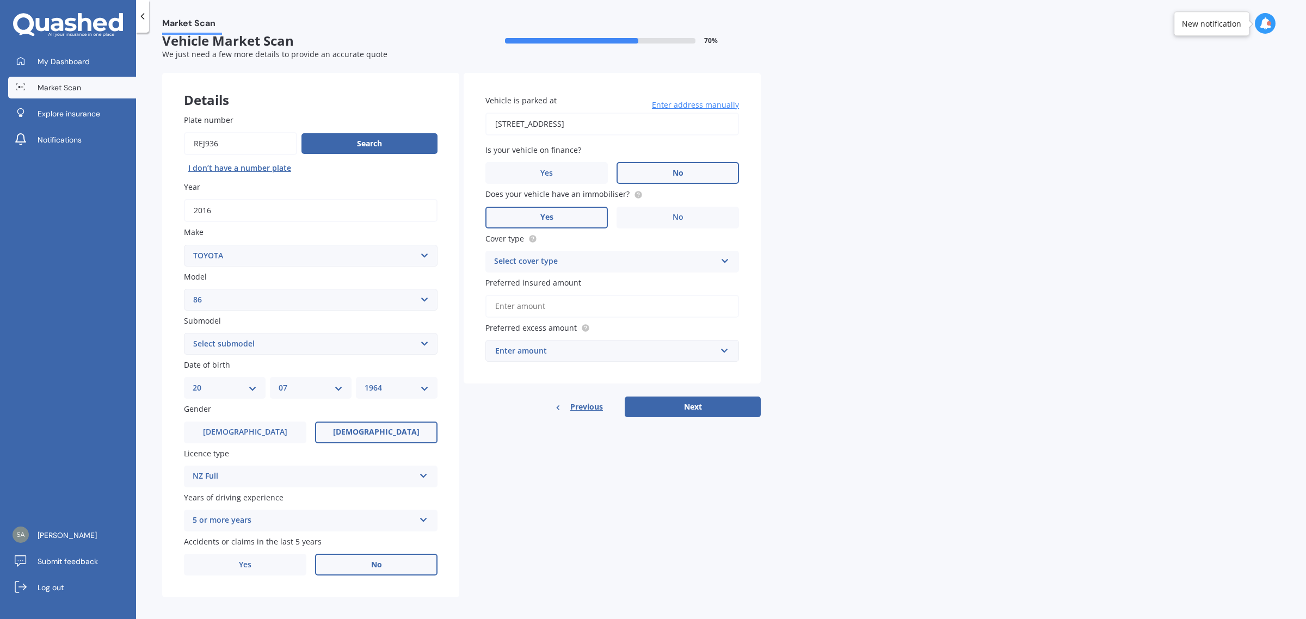
scroll to position [19, 0]
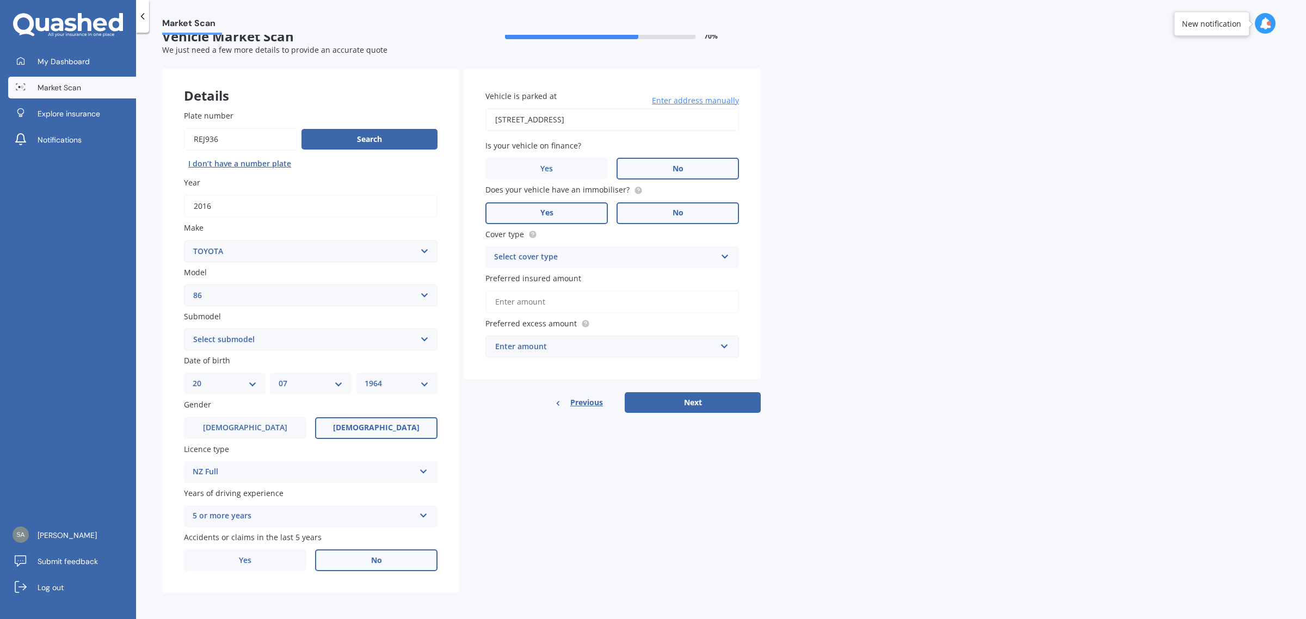
click at [662, 216] on label "No" at bounding box center [678, 213] width 122 height 22
click at [0, 0] on input "No" at bounding box center [0, 0] width 0 height 0
click at [691, 253] on div "Select cover type" at bounding box center [605, 257] width 222 height 13
click at [572, 279] on div "Comprehensive" at bounding box center [612, 279] width 253 height 20
click at [584, 306] on input "Preferred insured amount" at bounding box center [613, 302] width 254 height 23
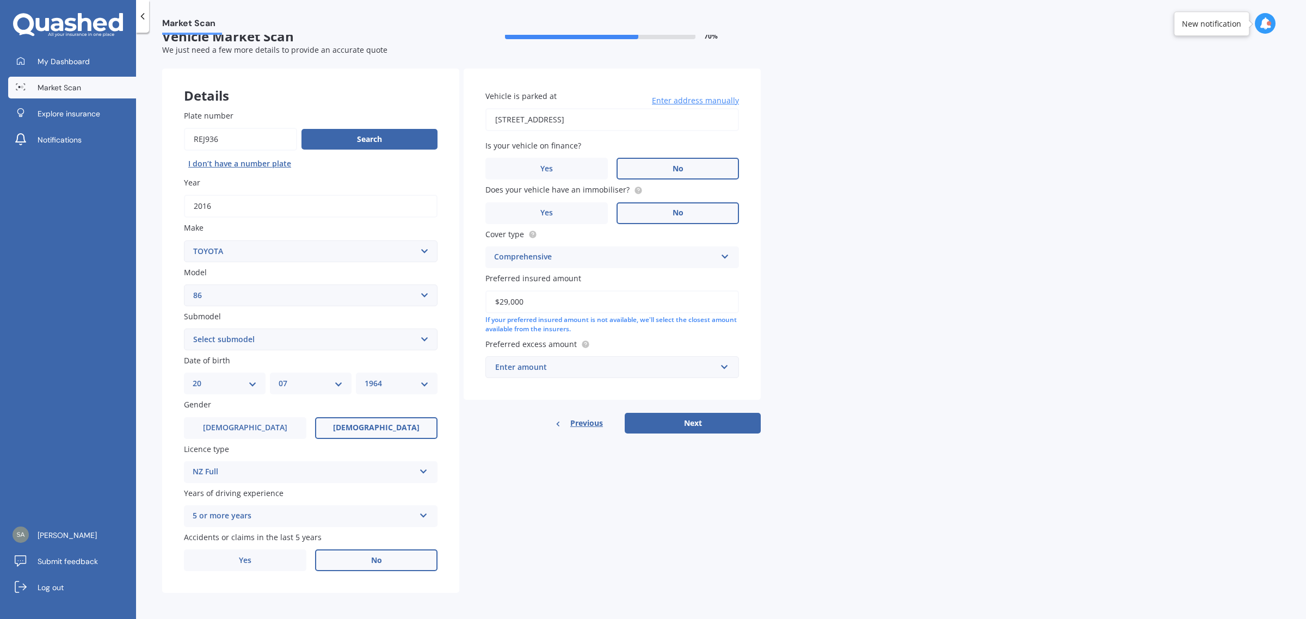
type input "$29,000"
click at [693, 366] on div "Enter amount" at bounding box center [605, 367] width 221 height 12
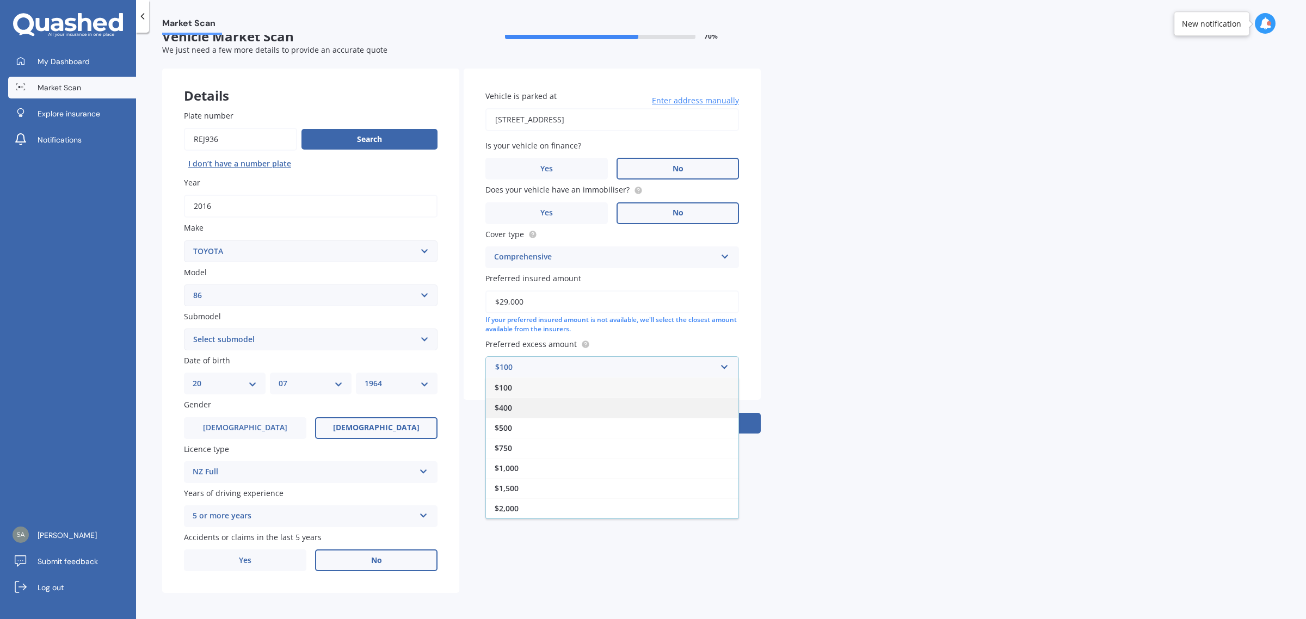
click at [536, 413] on div "$400" at bounding box center [612, 408] width 253 height 20
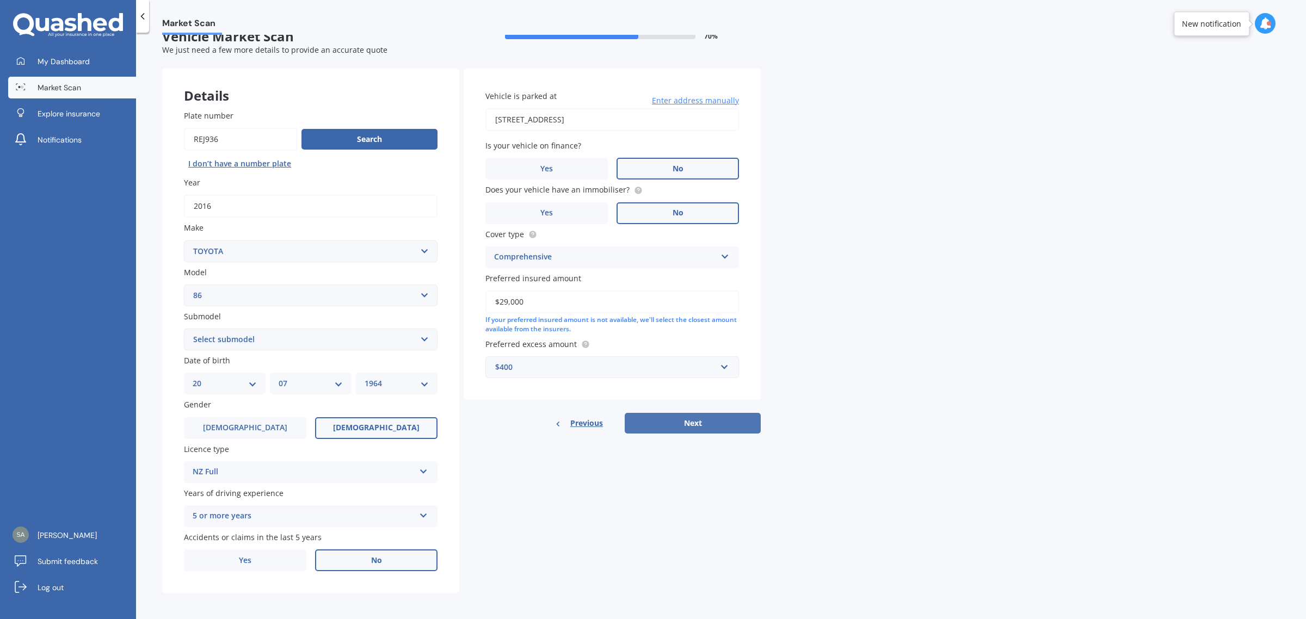
click at [675, 422] on button "Next" at bounding box center [693, 423] width 136 height 21
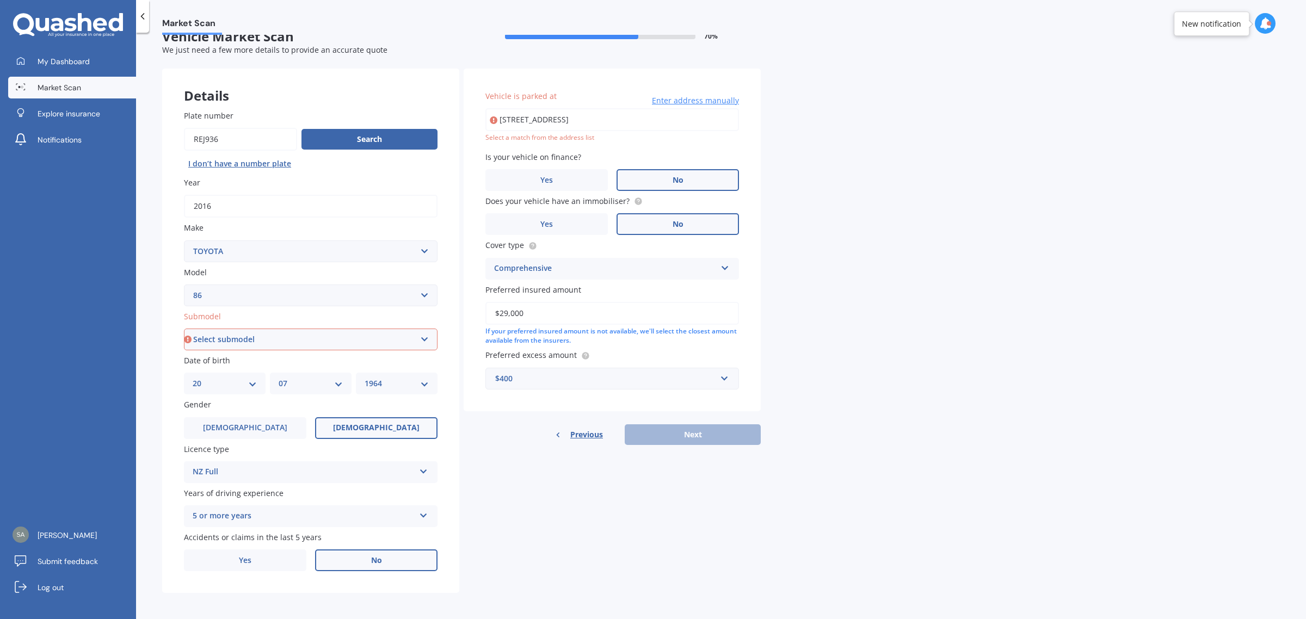
click at [684, 121] on input "[STREET_ADDRESS]" at bounding box center [613, 119] width 254 height 23
type input "[STREET_ADDRESS]"
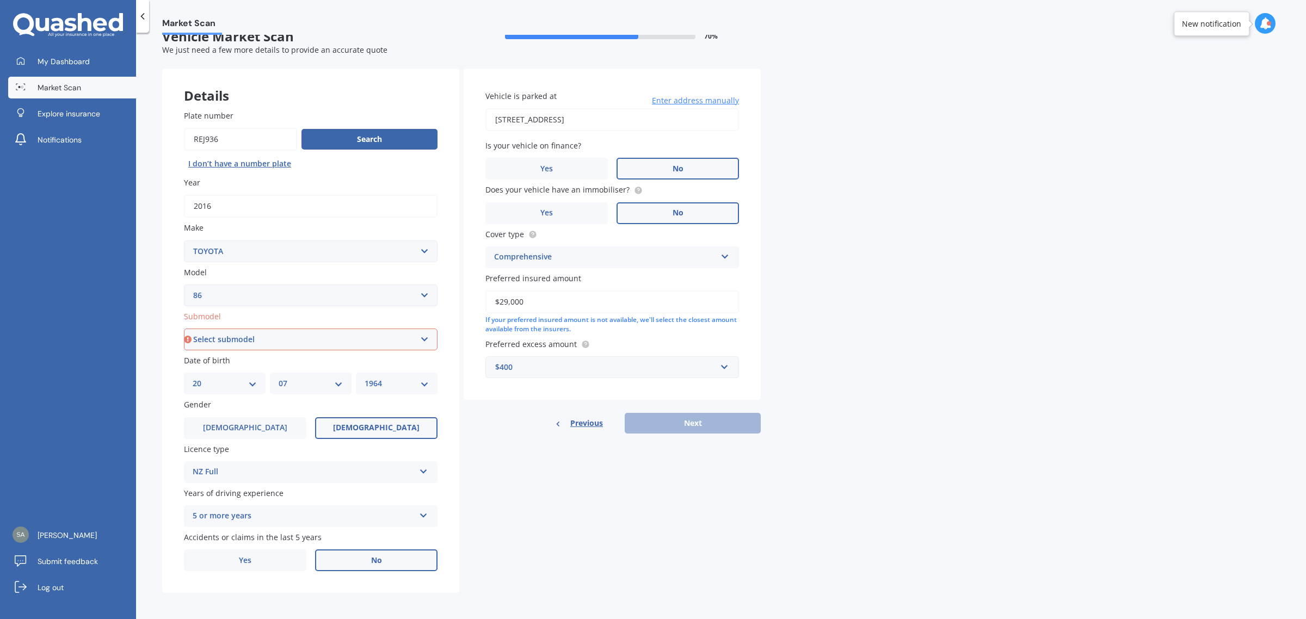
click at [560, 526] on div "Details Plate number Search I don’t have a number plate Year [DATE] Make Select…" at bounding box center [461, 331] width 599 height 525
click at [378, 341] on select "Select submodel GTR auto GTR manual Manual 2.0 GT Sports 2.0" at bounding box center [311, 340] width 254 height 22
select select "SPORTS 2.0"
click at [184, 329] on select "Select submodel GTR auto GTR manual Manual 2.0 GT Sports 2.0" at bounding box center [311, 340] width 254 height 22
click at [709, 417] on button "Next" at bounding box center [693, 423] width 136 height 21
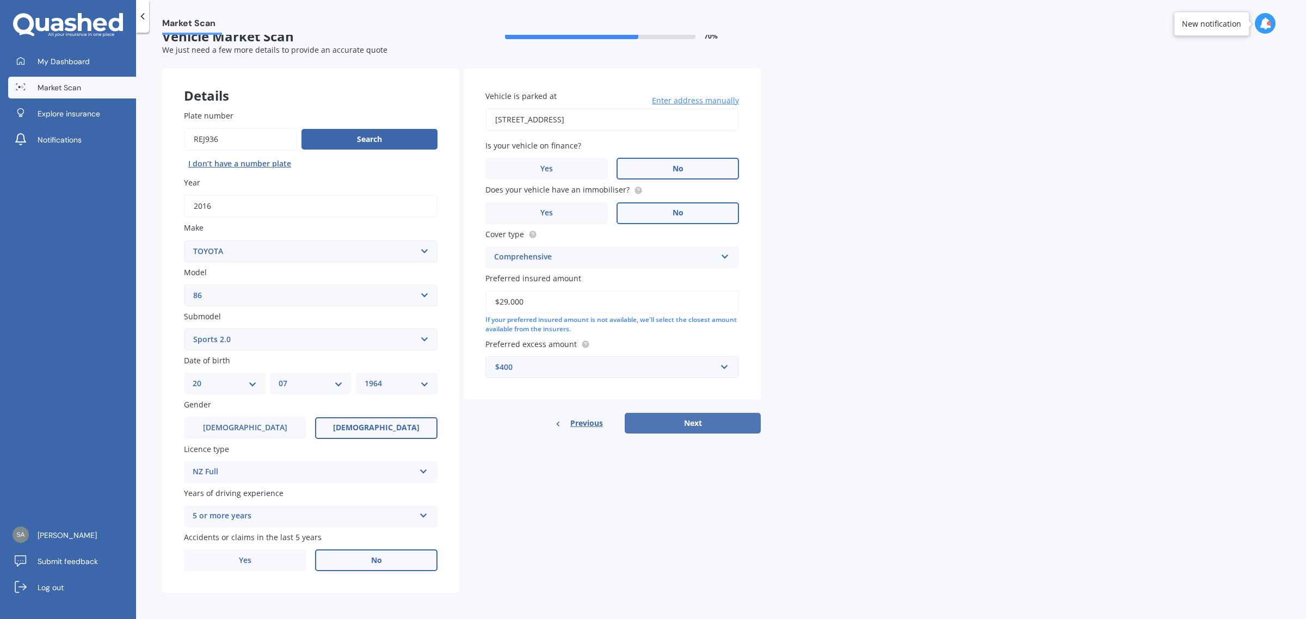
select select "20"
select select "07"
select select "1964"
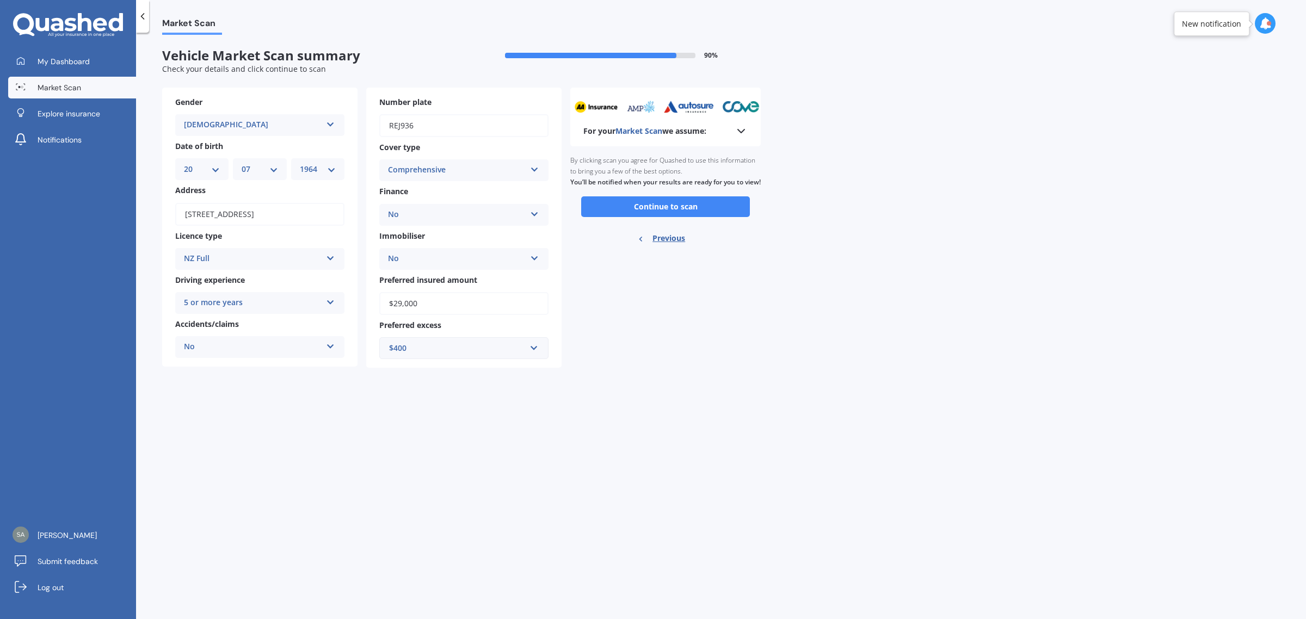
scroll to position [0, 0]
click at [656, 217] on button "Continue to scan" at bounding box center [665, 206] width 169 height 21
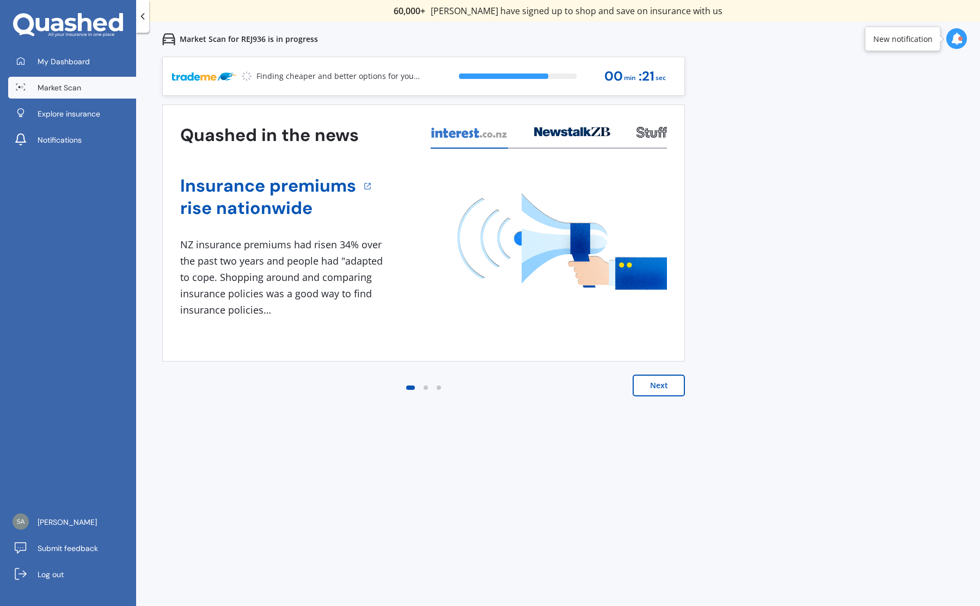
click at [825, 196] on div "Previous 60,000+ Kiwis have signed up to shop and save on insurance with us " H…" at bounding box center [558, 360] width 844 height 606
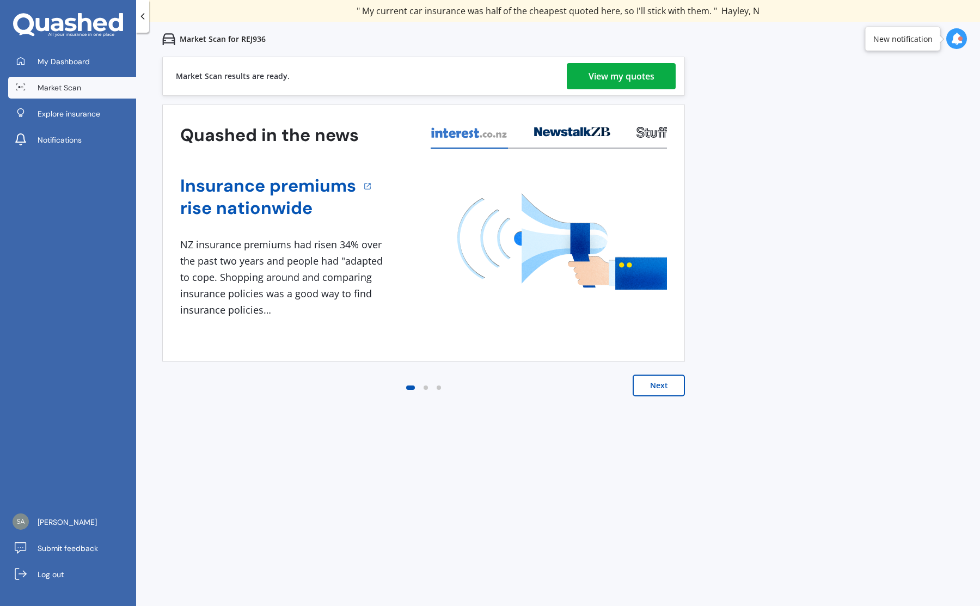
click at [836, 251] on div "Previous 60,000+ Kiwis have signed up to shop and save on insurance with us " H…" at bounding box center [558, 360] width 844 height 606
click at [617, 69] on div "View my quotes" at bounding box center [621, 76] width 66 height 26
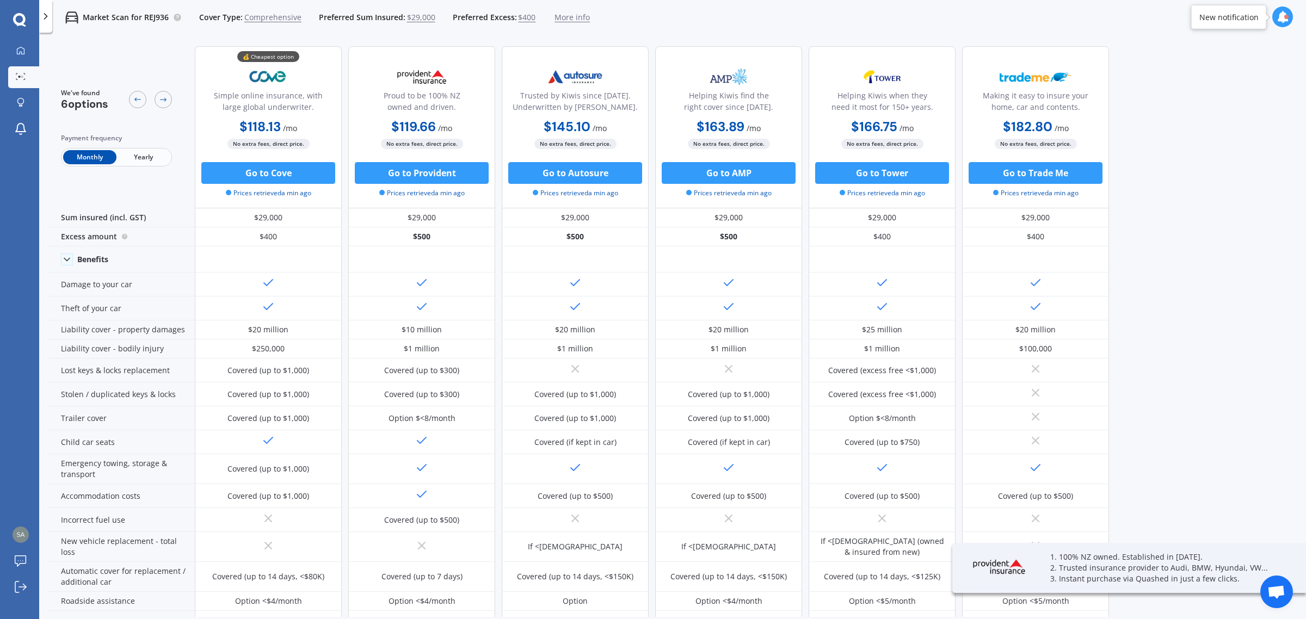
click at [154, 156] on span "Yearly" at bounding box center [142, 157] width 53 height 14
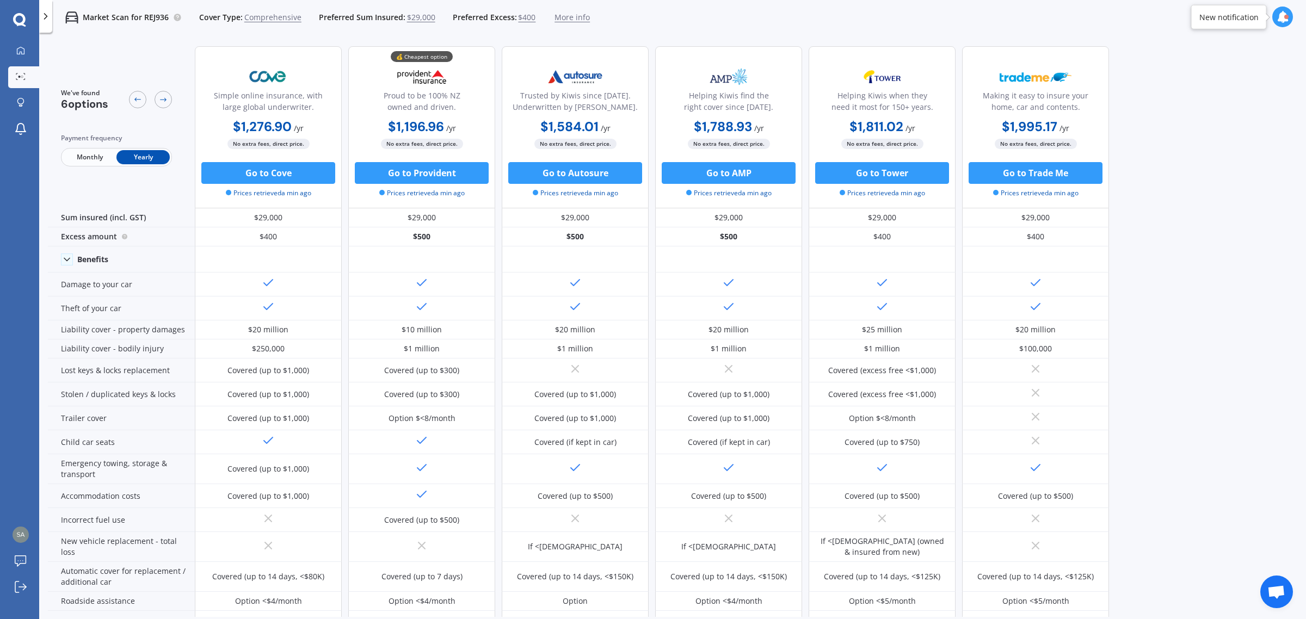
click at [78, 159] on span "Monthly" at bounding box center [89, 157] width 53 height 14
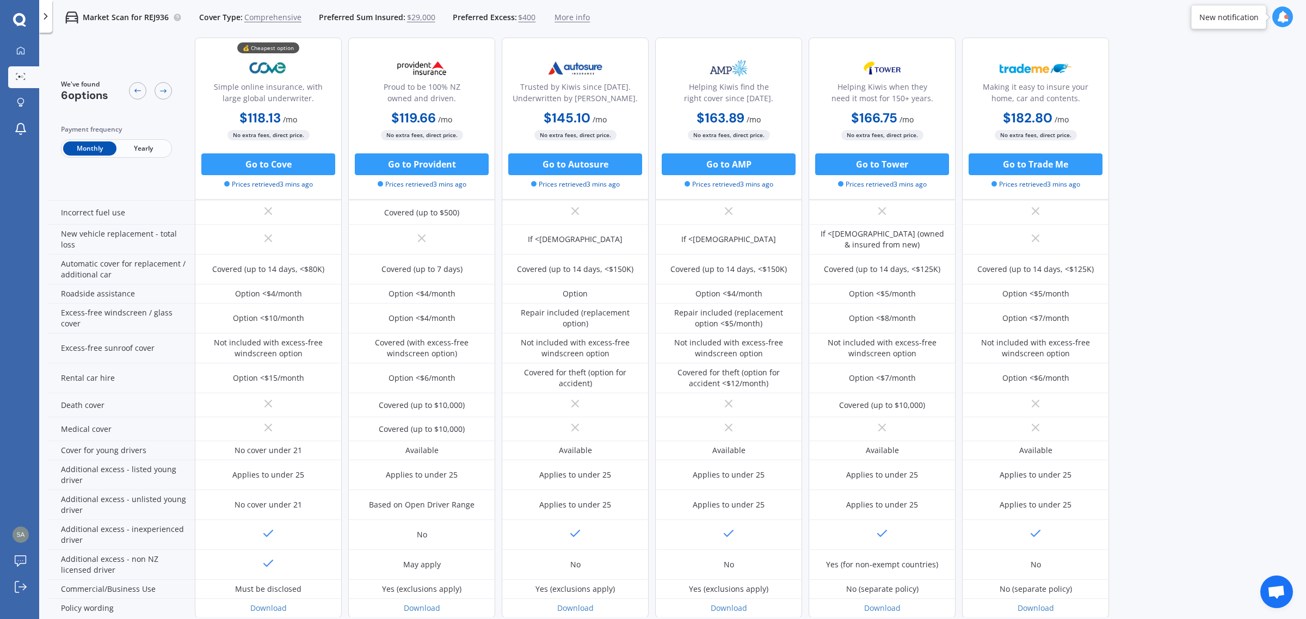
scroll to position [305, 0]
click at [146, 148] on span "Yearly" at bounding box center [142, 149] width 53 height 14
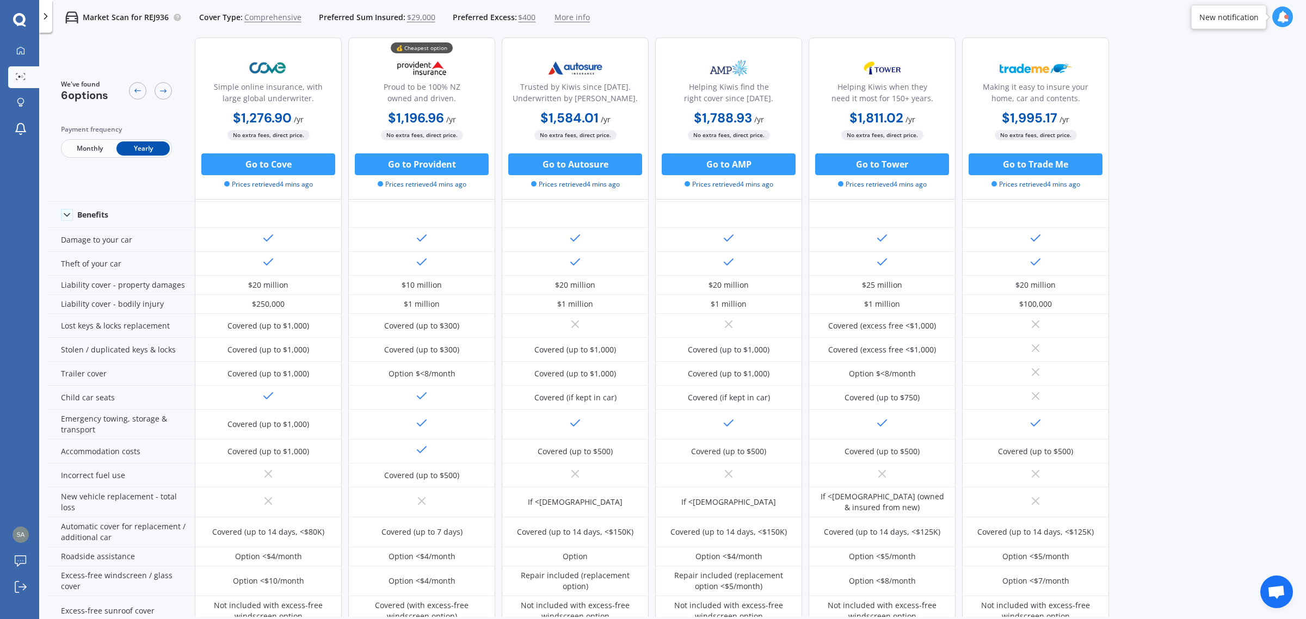
scroll to position [0, 0]
